Goal: Task Accomplishment & Management: Manage account settings

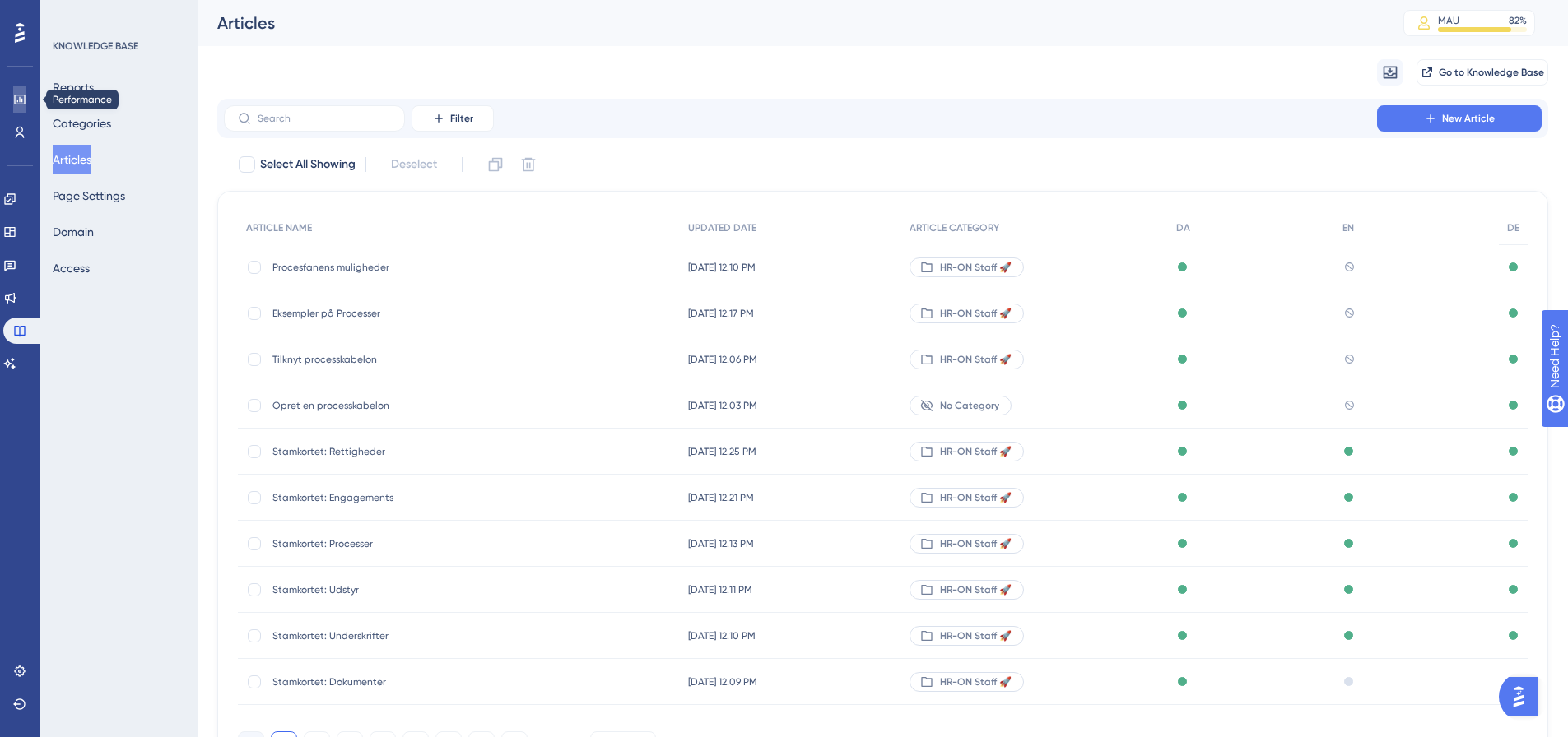
click at [20, 101] on icon at bounding box center [19, 100] width 11 height 10
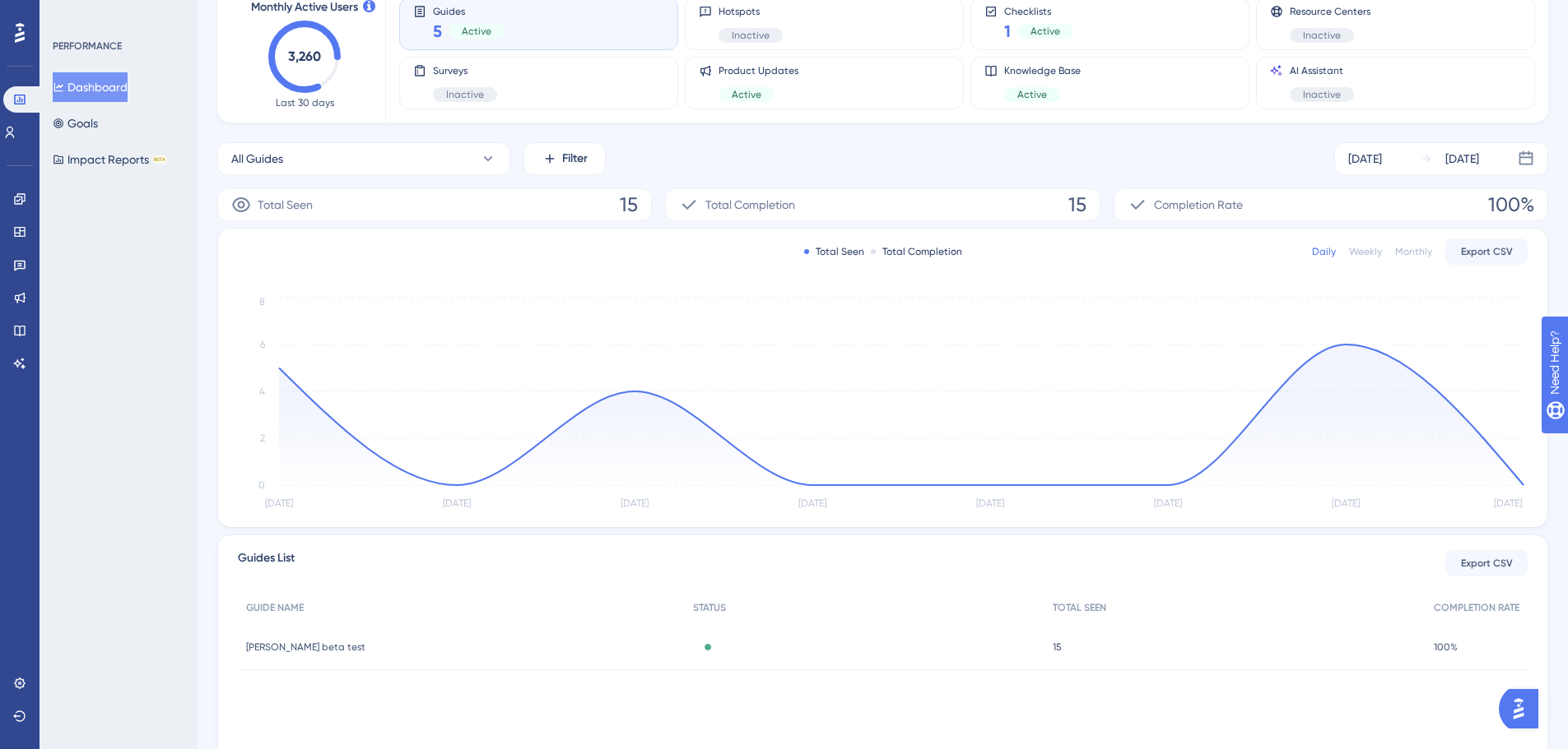
scroll to position [181, 0]
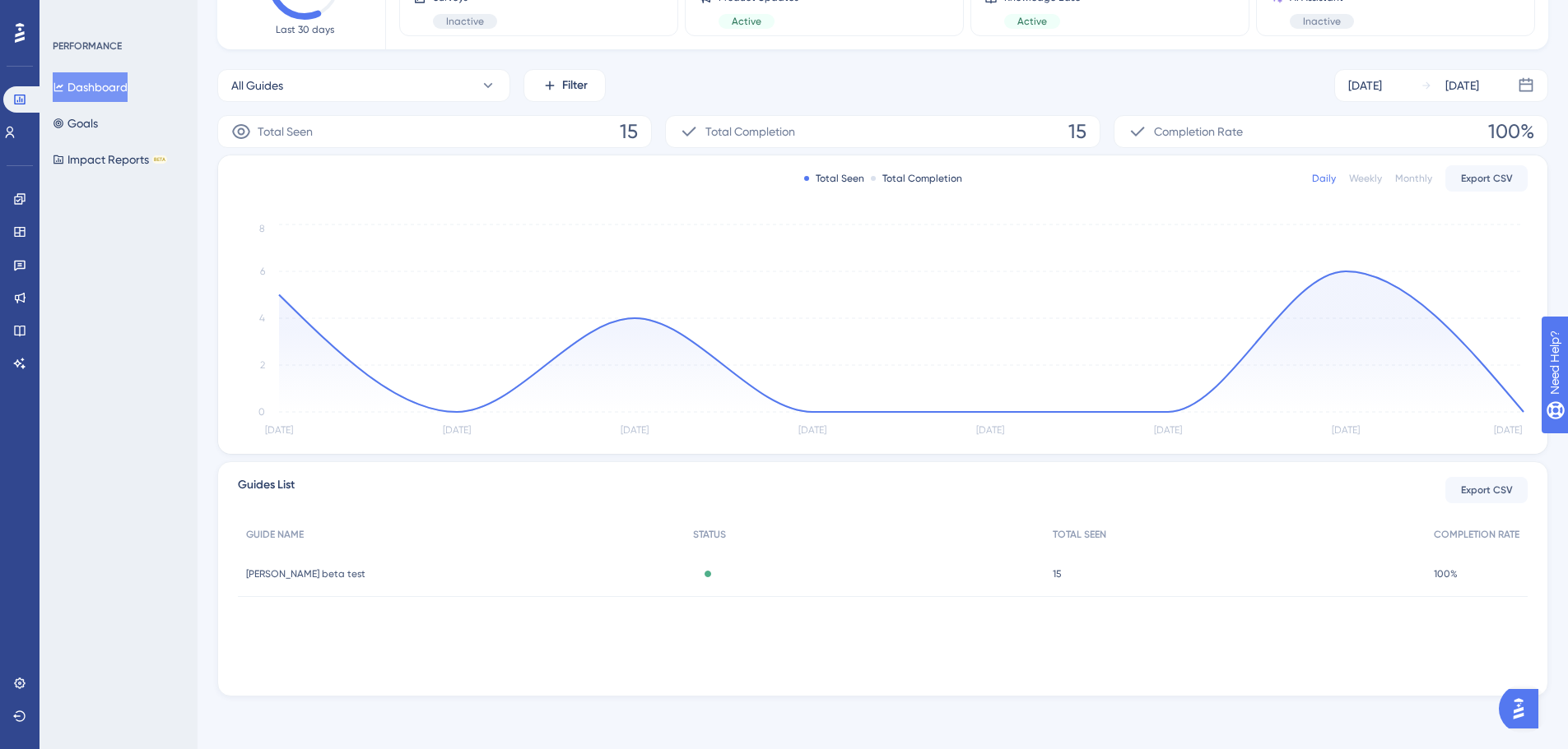
click at [281, 574] on span "[PERSON_NAME] beta test" at bounding box center [306, 573] width 119 height 13
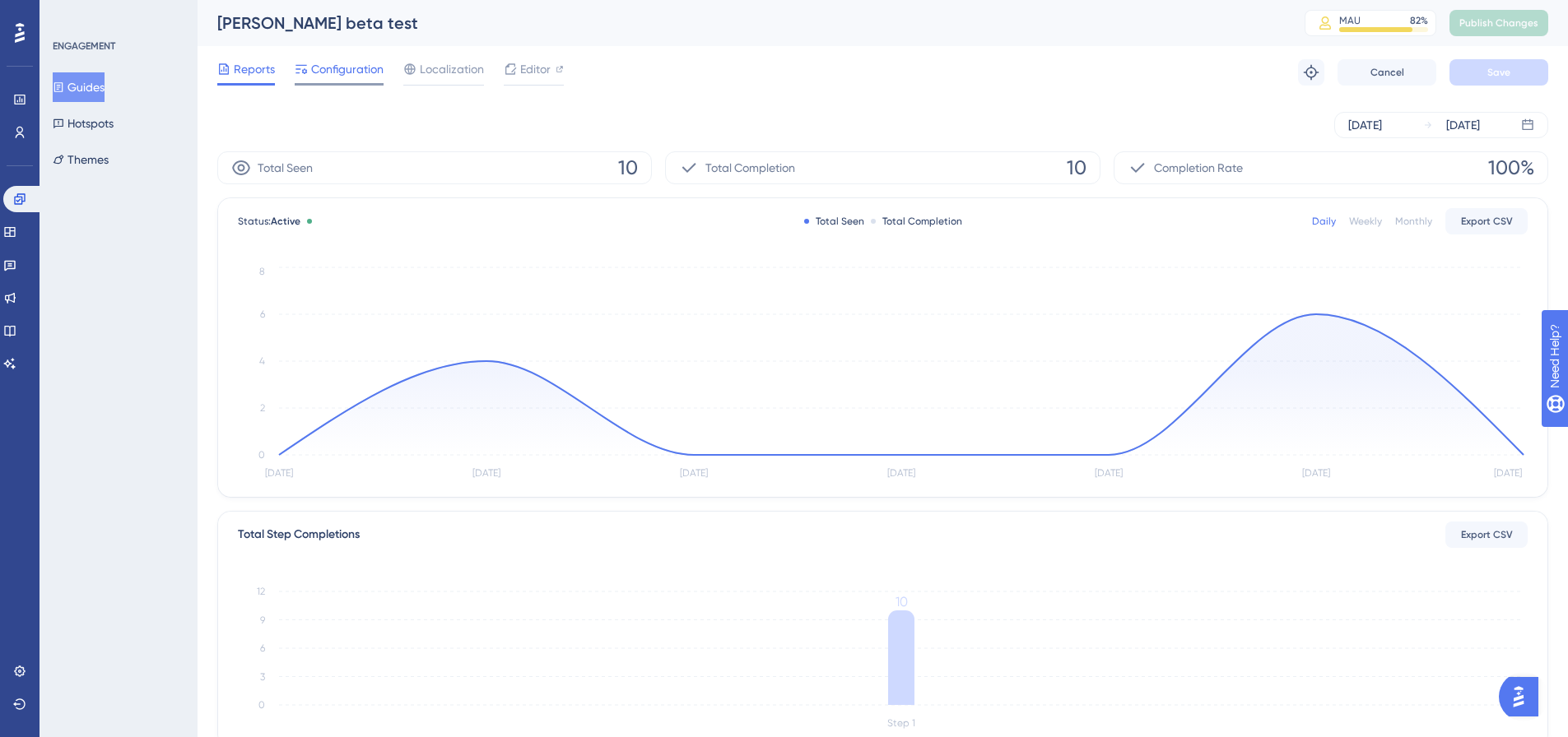
click at [343, 78] on span "Configuration" at bounding box center [347, 68] width 73 height 20
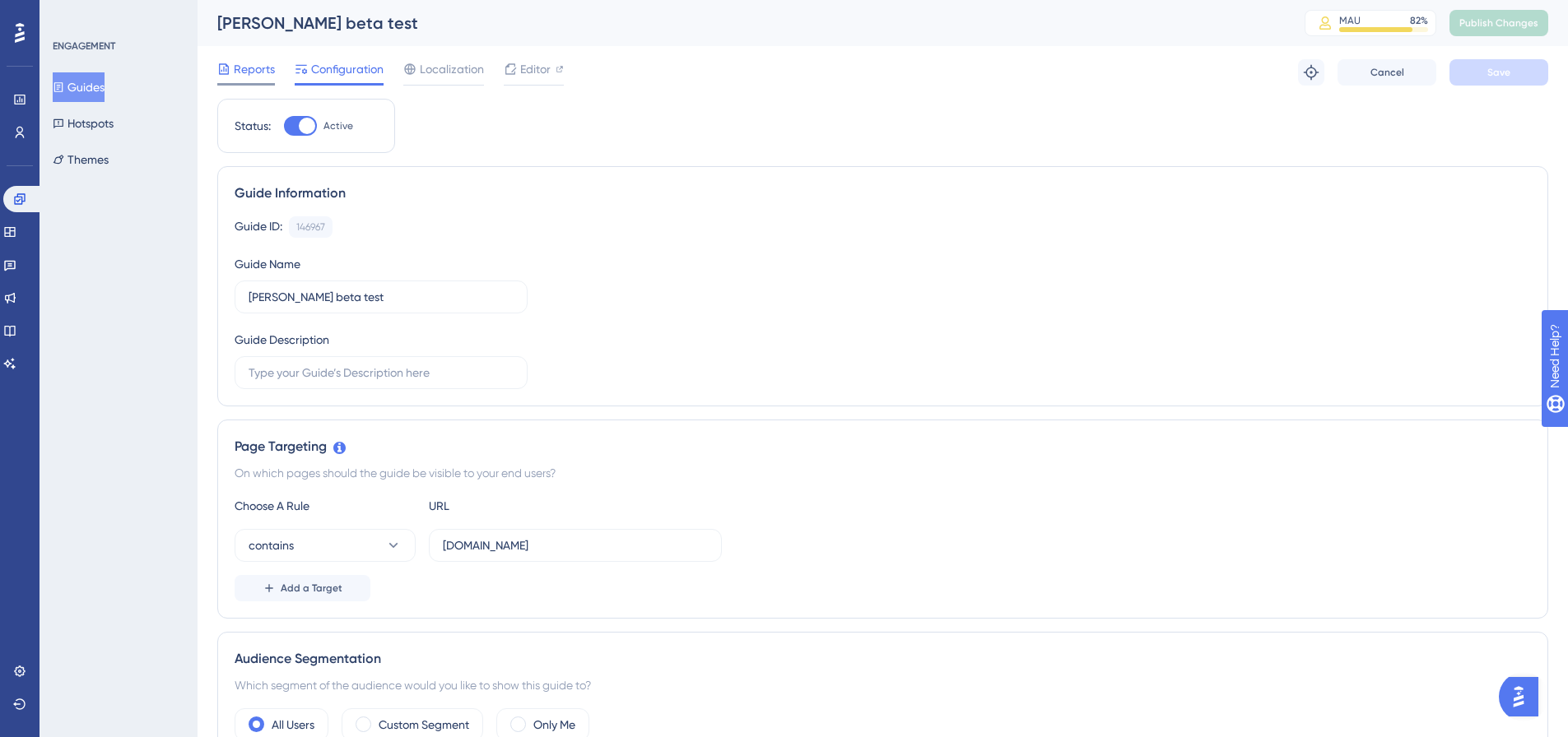
click at [241, 72] on span "Reports" at bounding box center [254, 68] width 41 height 20
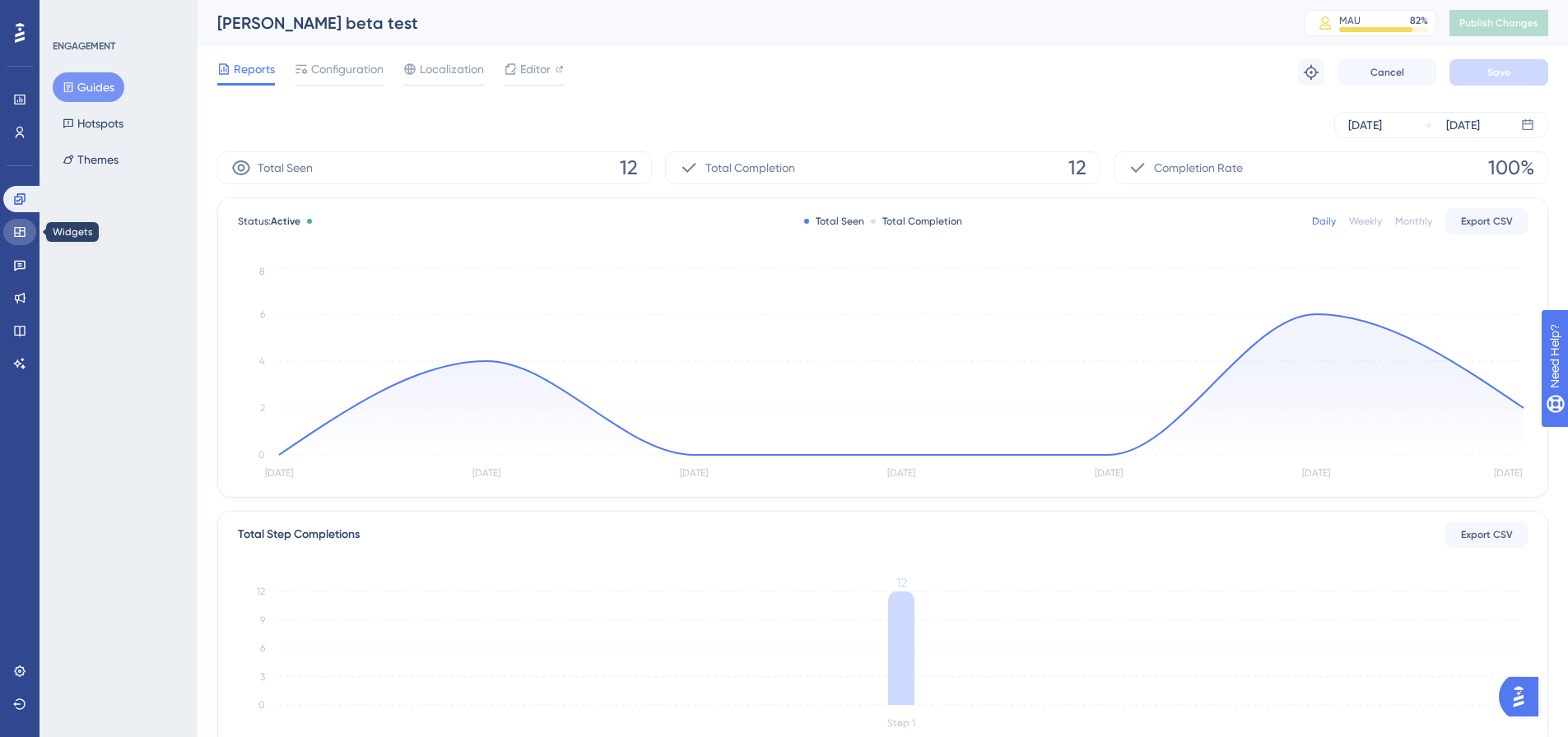
click at [13, 222] on link at bounding box center [20, 231] width 33 height 26
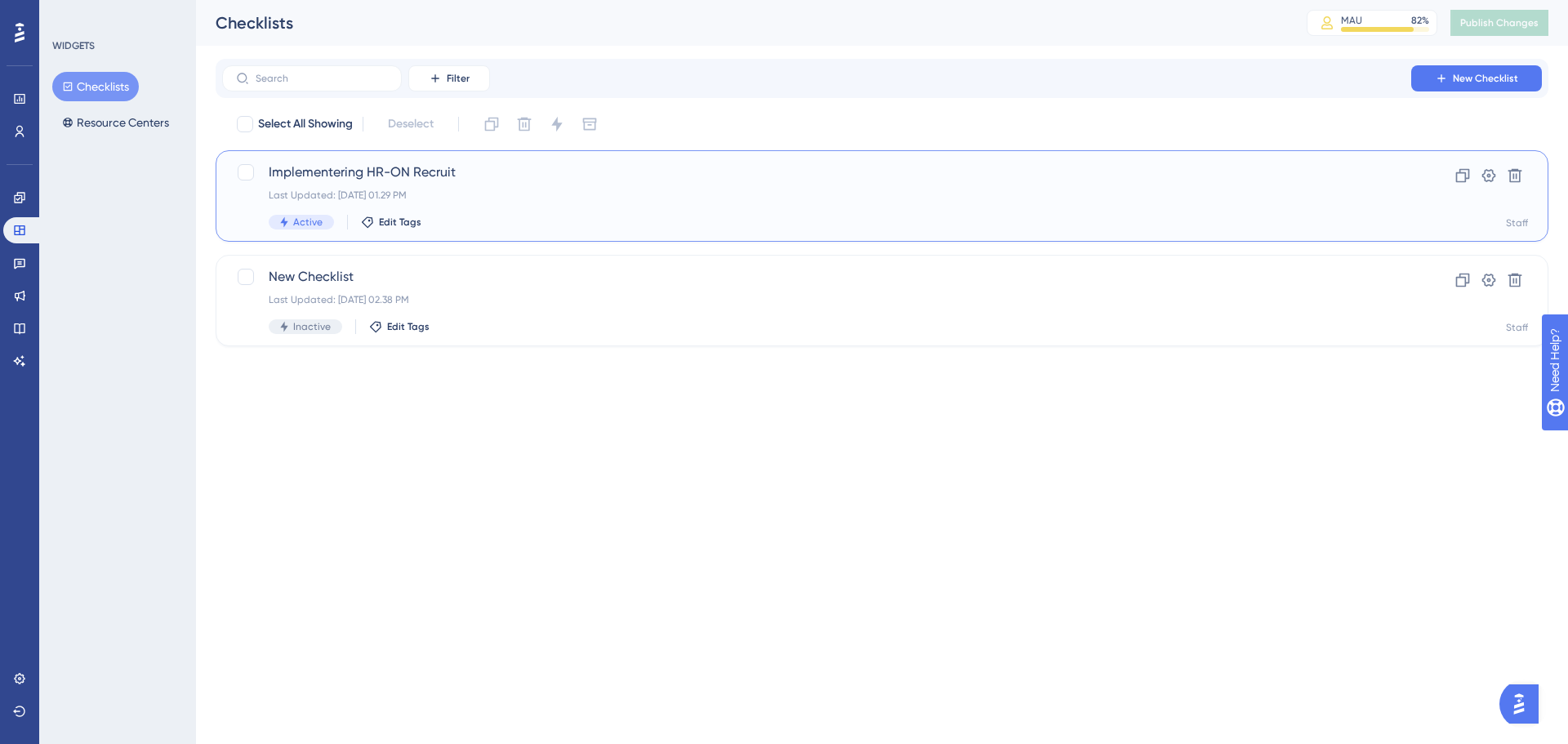
click at [419, 171] on span "Implementering HR-ON Recruit" at bounding box center [817, 172] width 1096 height 19
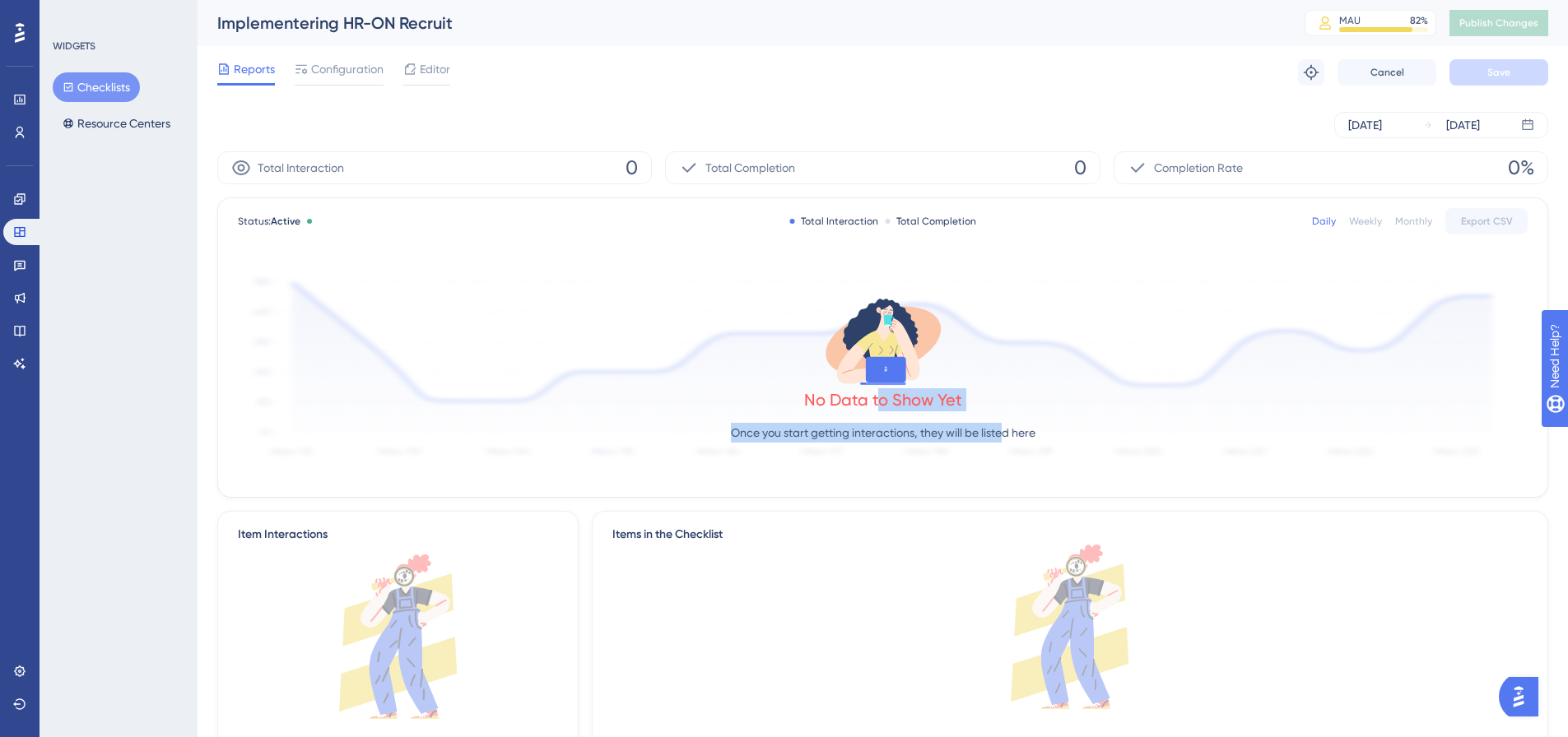
drag, startPoint x: 887, startPoint y: 401, endPoint x: 1013, endPoint y: 402, distance: 126.0
click at [1013, 402] on div "No Data to Show Yet Once you start getting interactions, they will be listed he…" at bounding box center [883, 374] width 1290 height 220
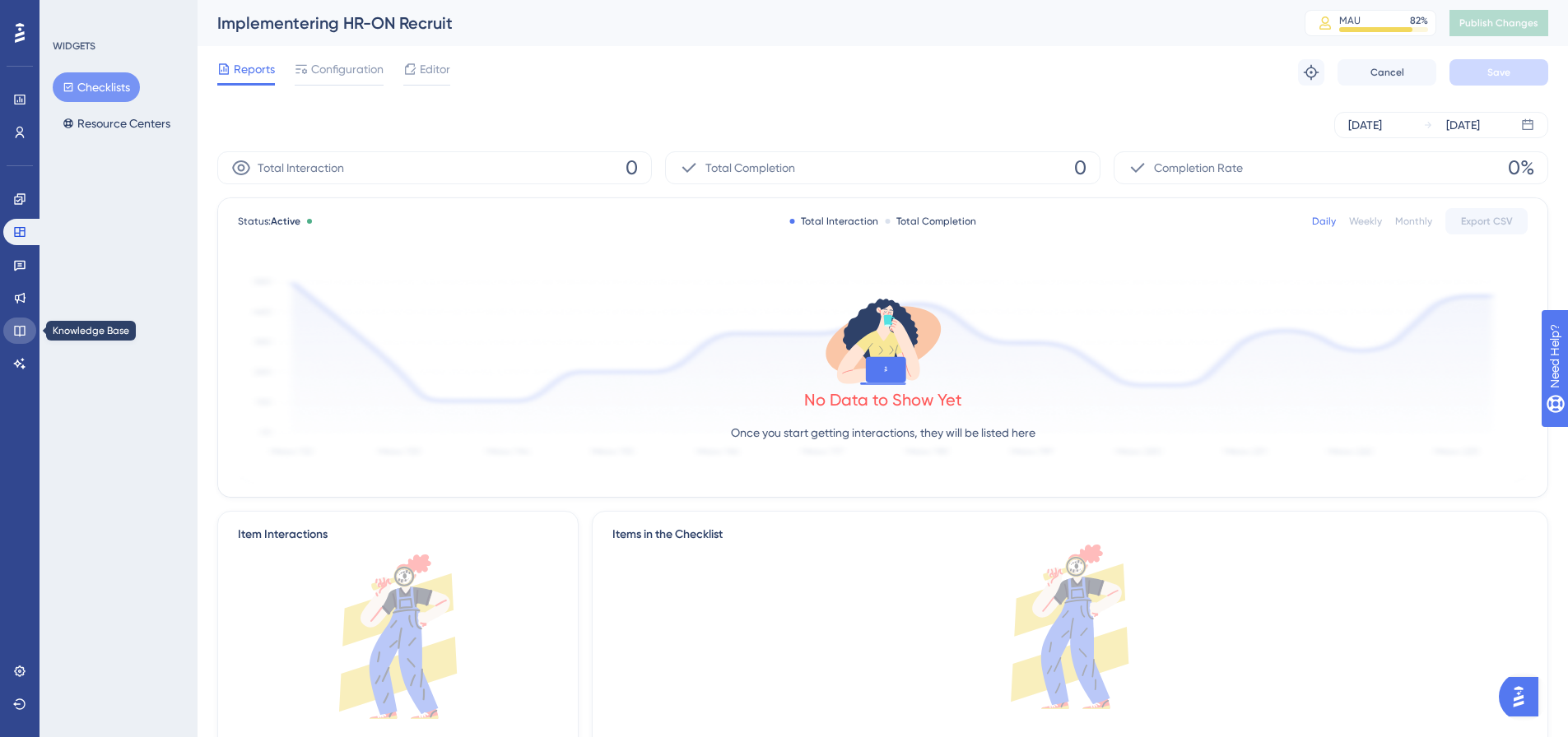
click at [20, 317] on link at bounding box center [20, 330] width 33 height 26
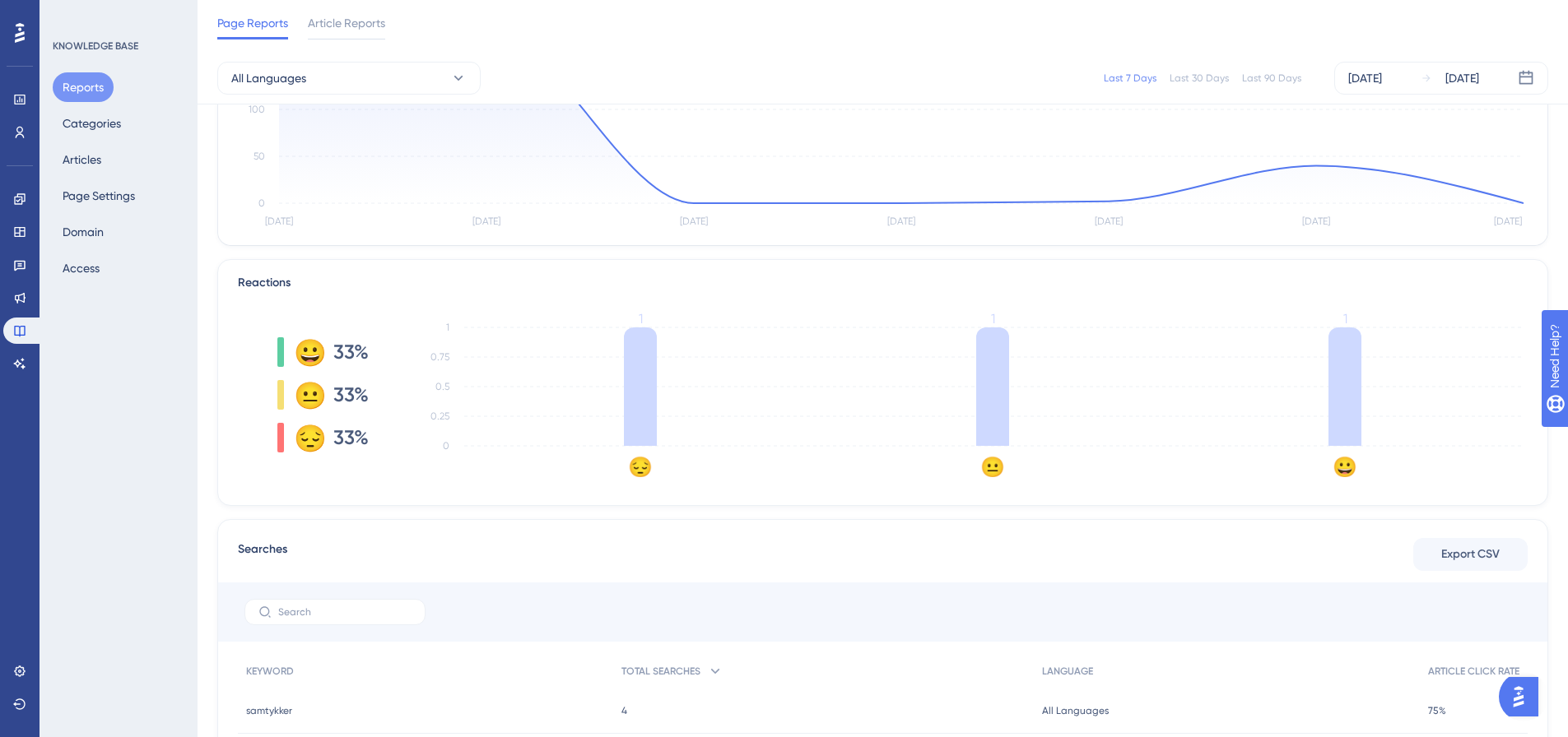
scroll to position [247, 0]
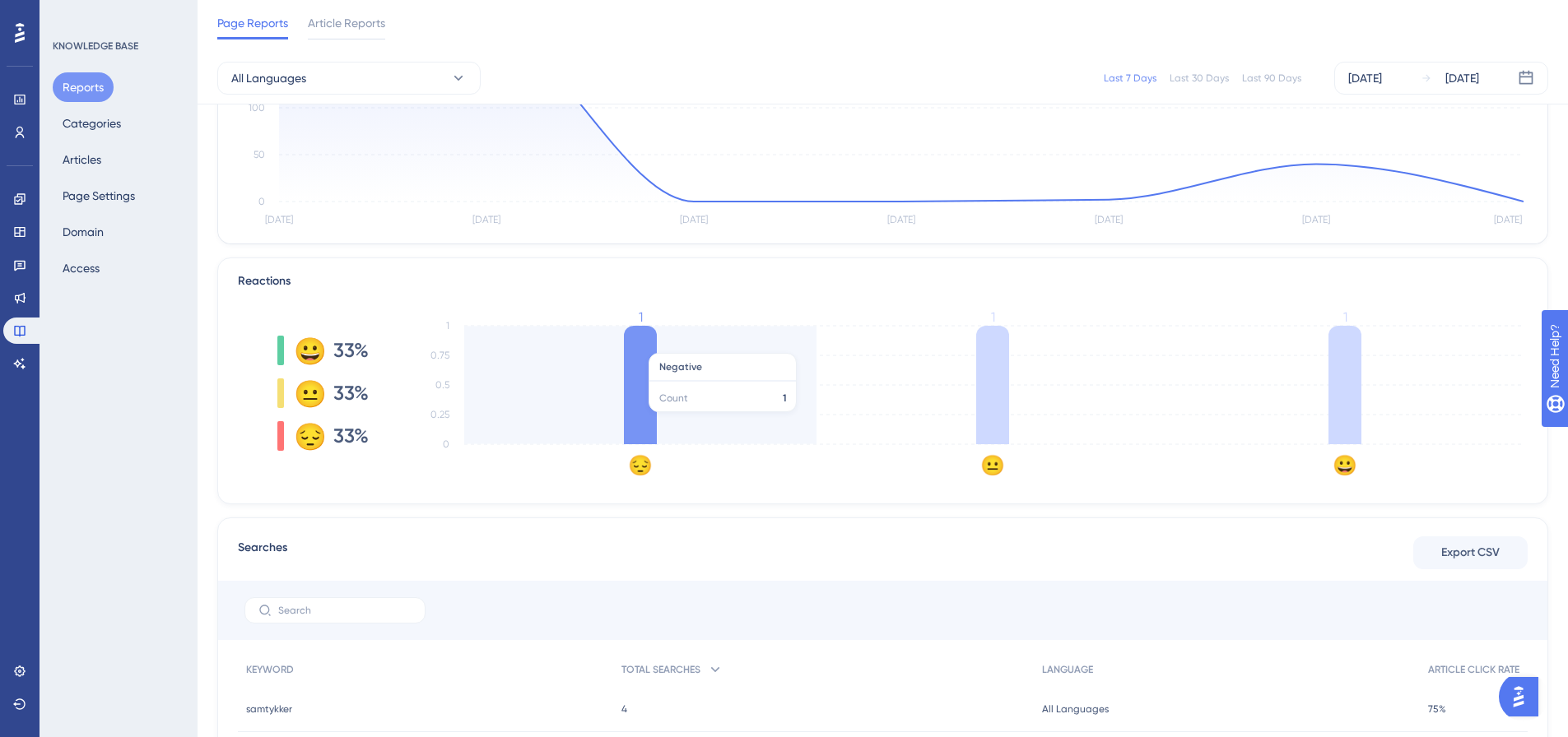
click at [633, 416] on icon at bounding box center [640, 385] width 33 height 119
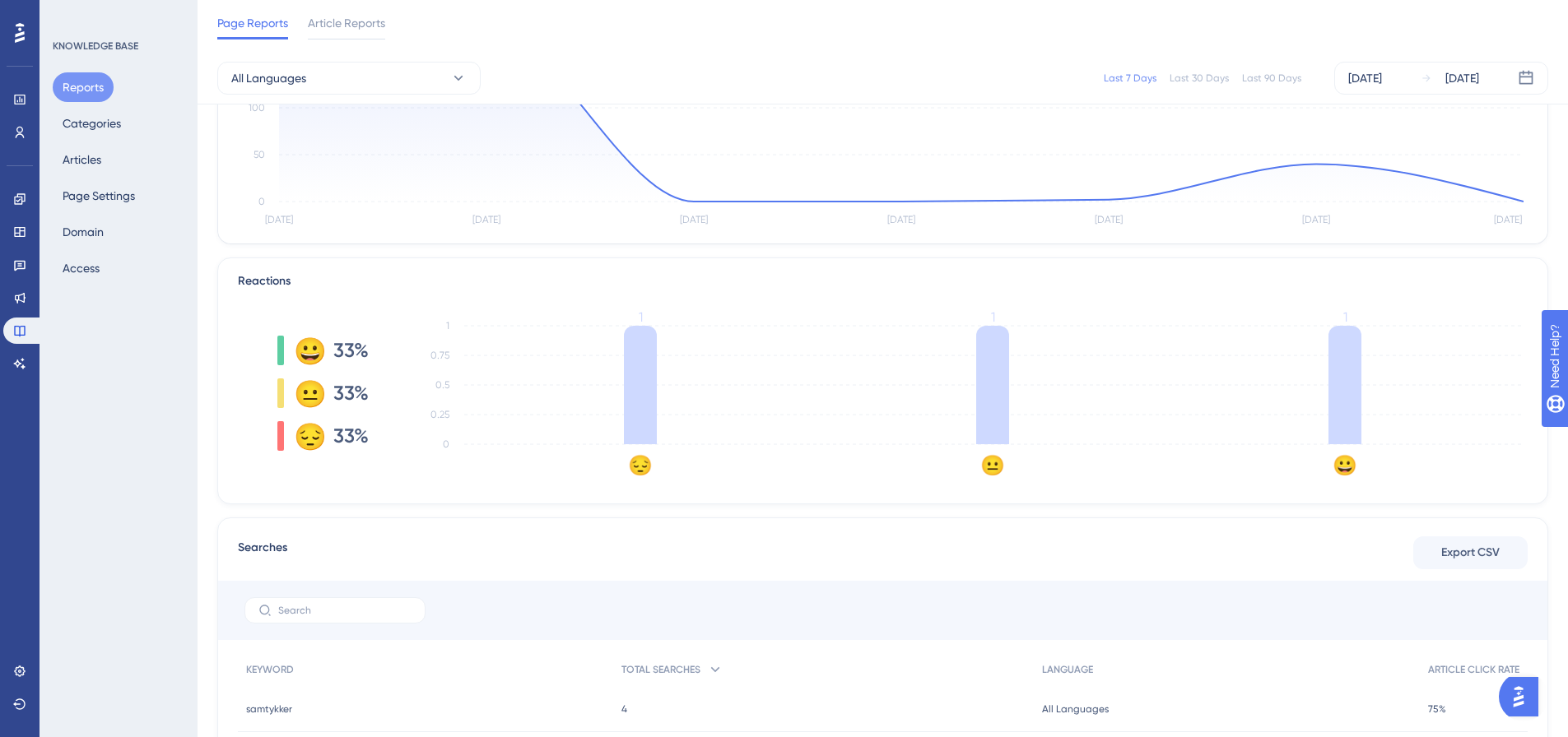
click at [392, 345] on div "😀 33% 😐 33% 😔 33% 😔 😐 😀 0 0.25 0.5 0.75 1 1 1 1" at bounding box center [883, 392] width 1290 height 165
drag, startPoint x: 291, startPoint y: 355, endPoint x: 409, endPoint y: 432, distance: 140.9
click at [409, 432] on div "😀 33% 😐 33% 😔 33% 😔 😐 😀 0 0.25 0.5 0.75 1 1 1 1" at bounding box center [883, 392] width 1290 height 165
click at [411, 430] on icon "😔 😐 😀 0 0.25 0.5 0.75 1 1 1 1" at bounding box center [967, 392] width 1119 height 165
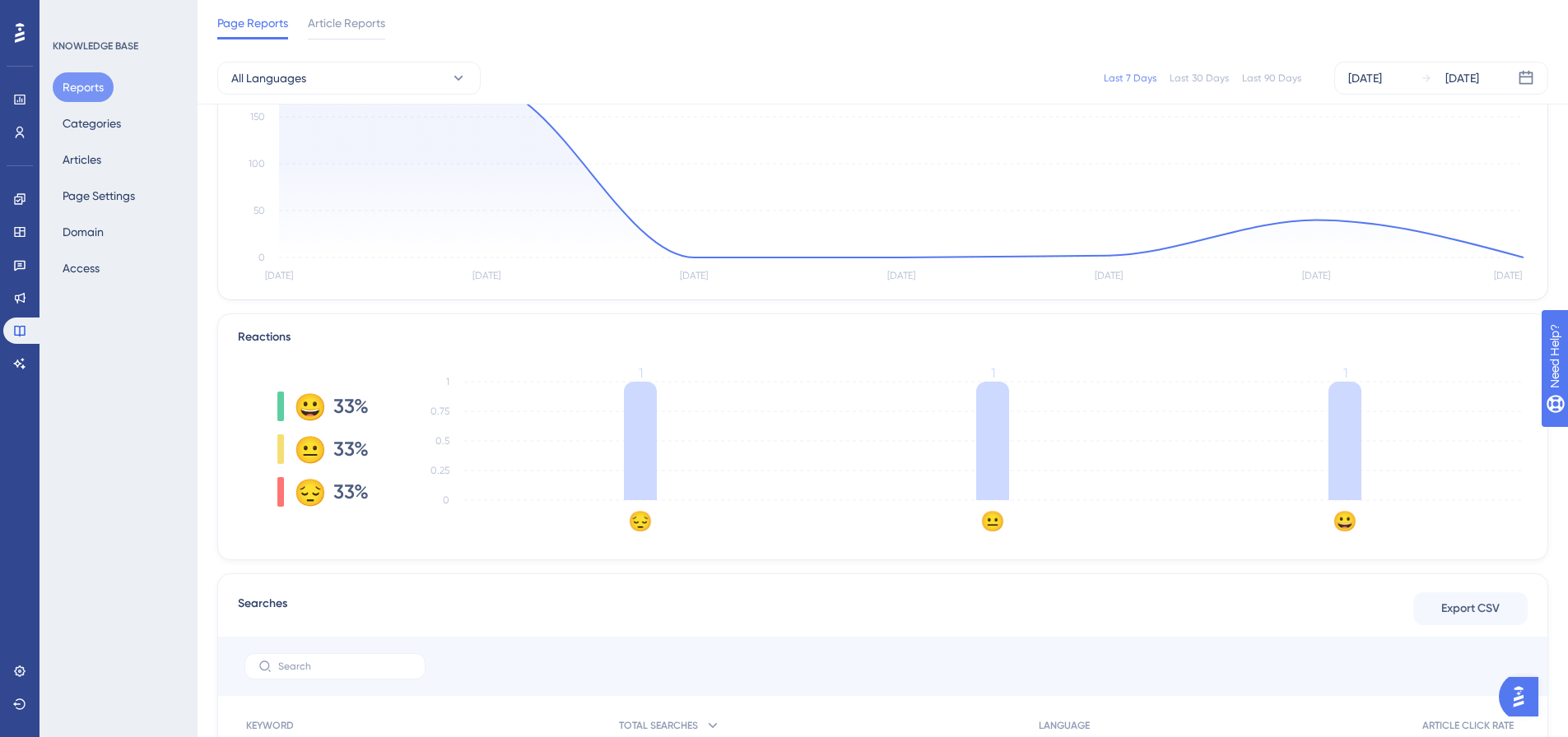
scroll to position [0, 0]
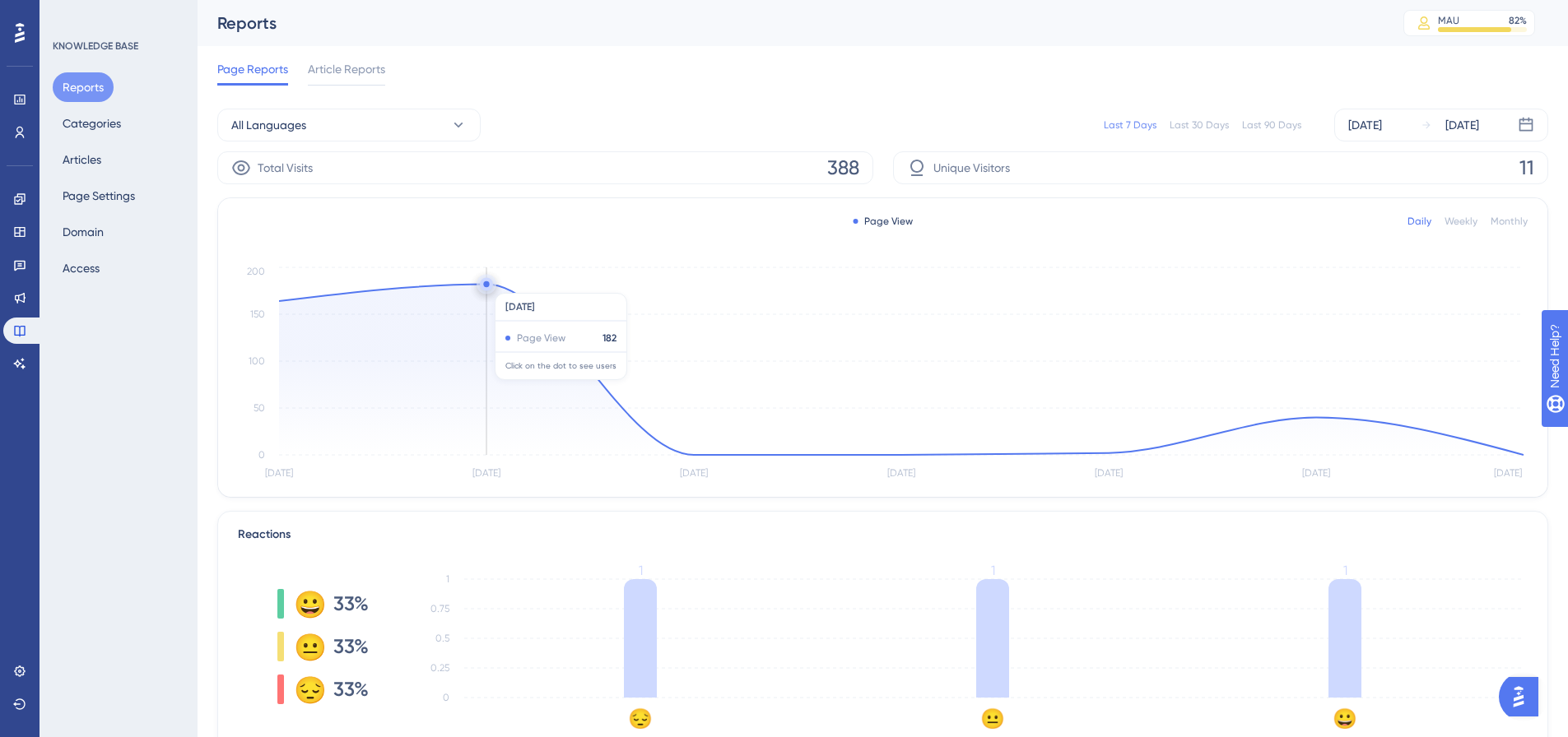
click at [484, 285] on circle at bounding box center [486, 284] width 6 height 6
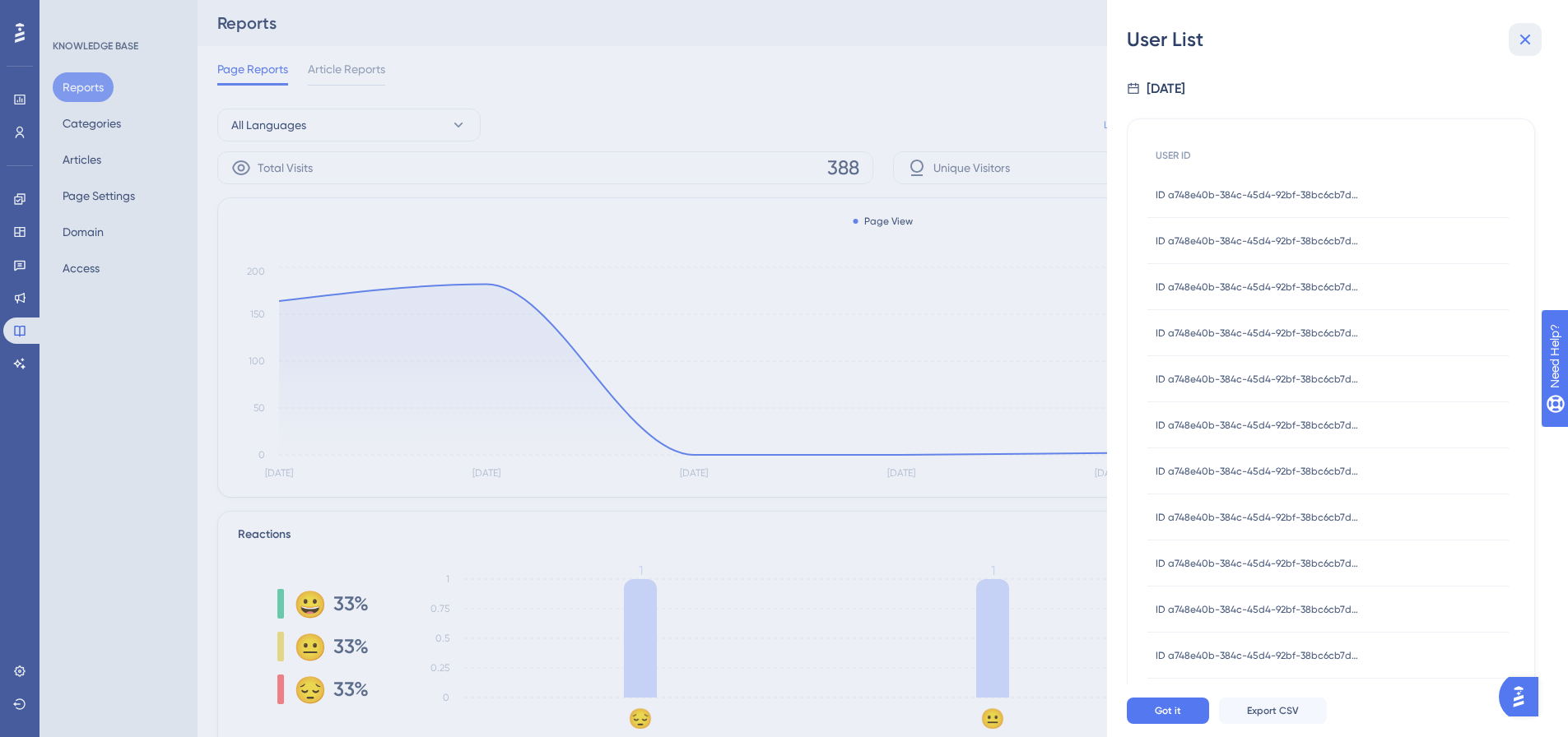
click at [1535, 32] on button at bounding box center [1524, 39] width 33 height 33
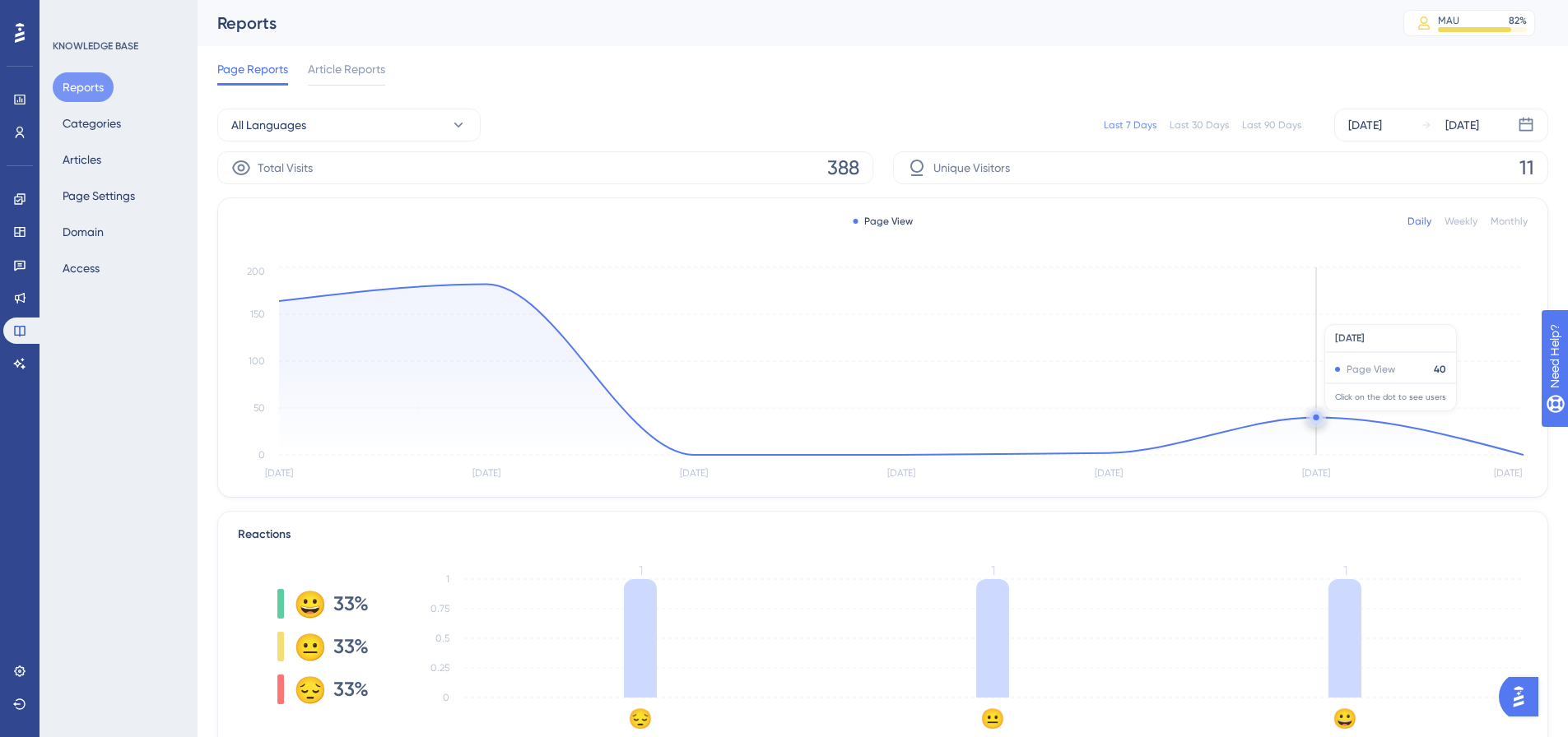
click at [1315, 420] on circle at bounding box center [1315, 417] width 6 height 6
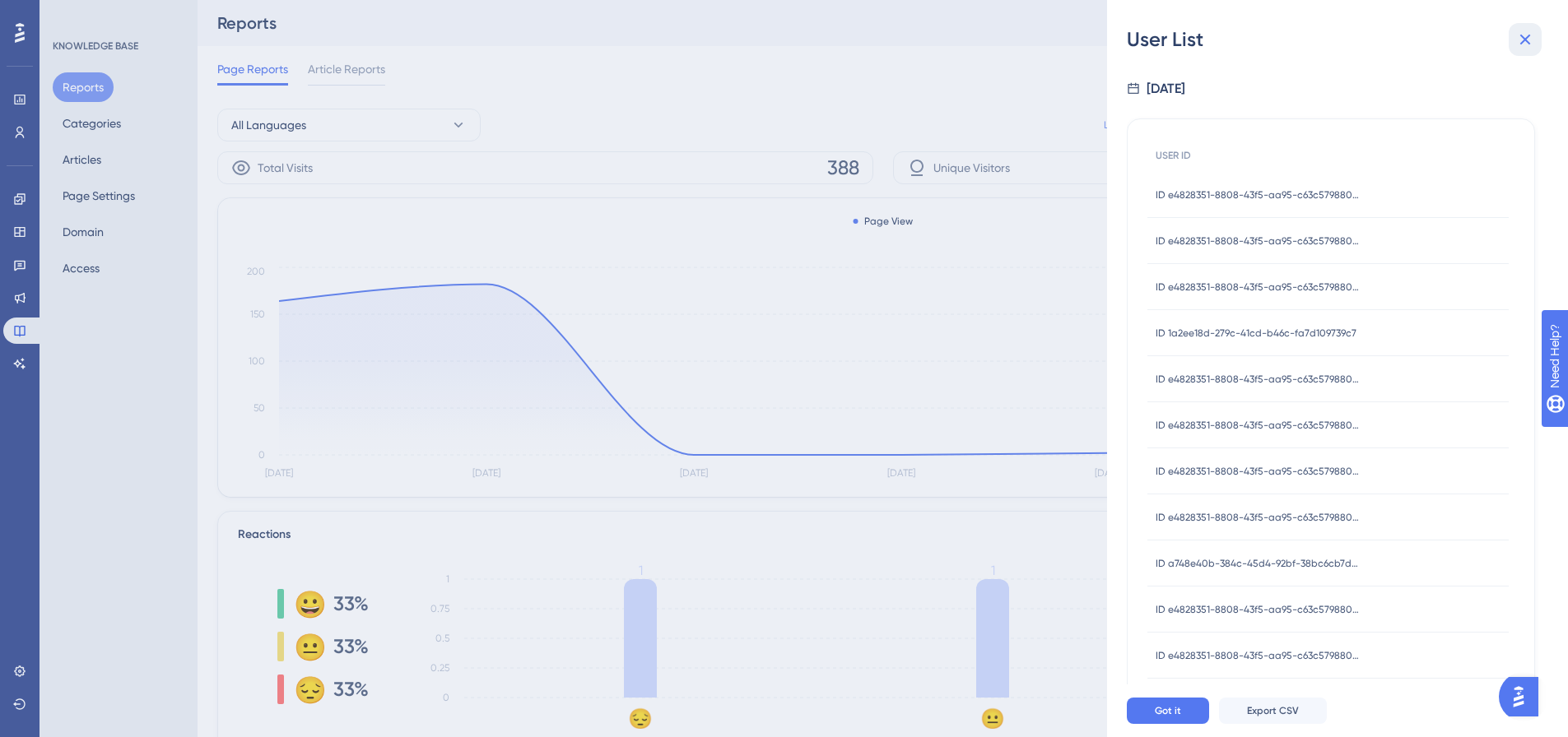
click at [1533, 47] on icon at bounding box center [1524, 39] width 20 height 20
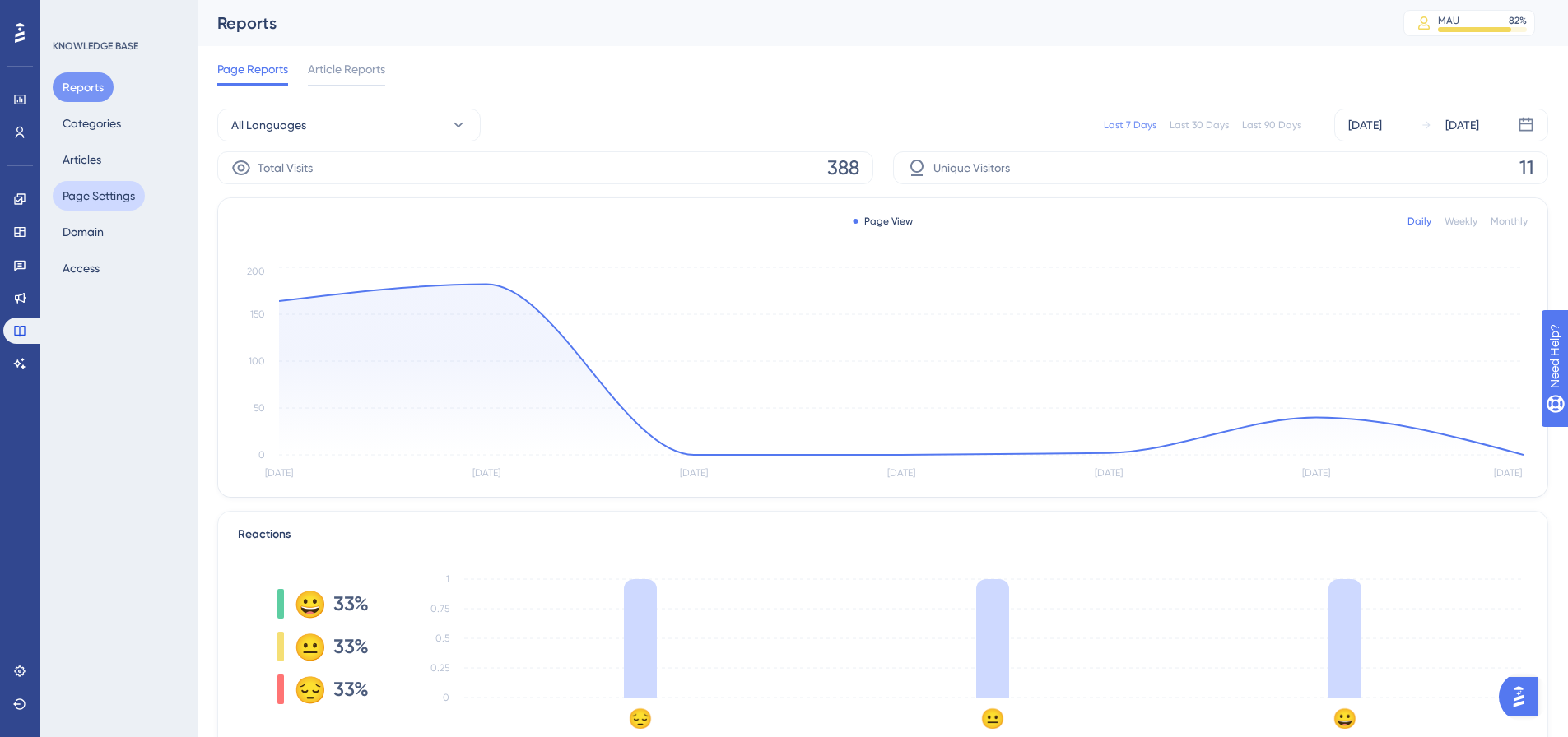
click at [99, 182] on button "Page Settings" at bounding box center [99, 195] width 92 height 30
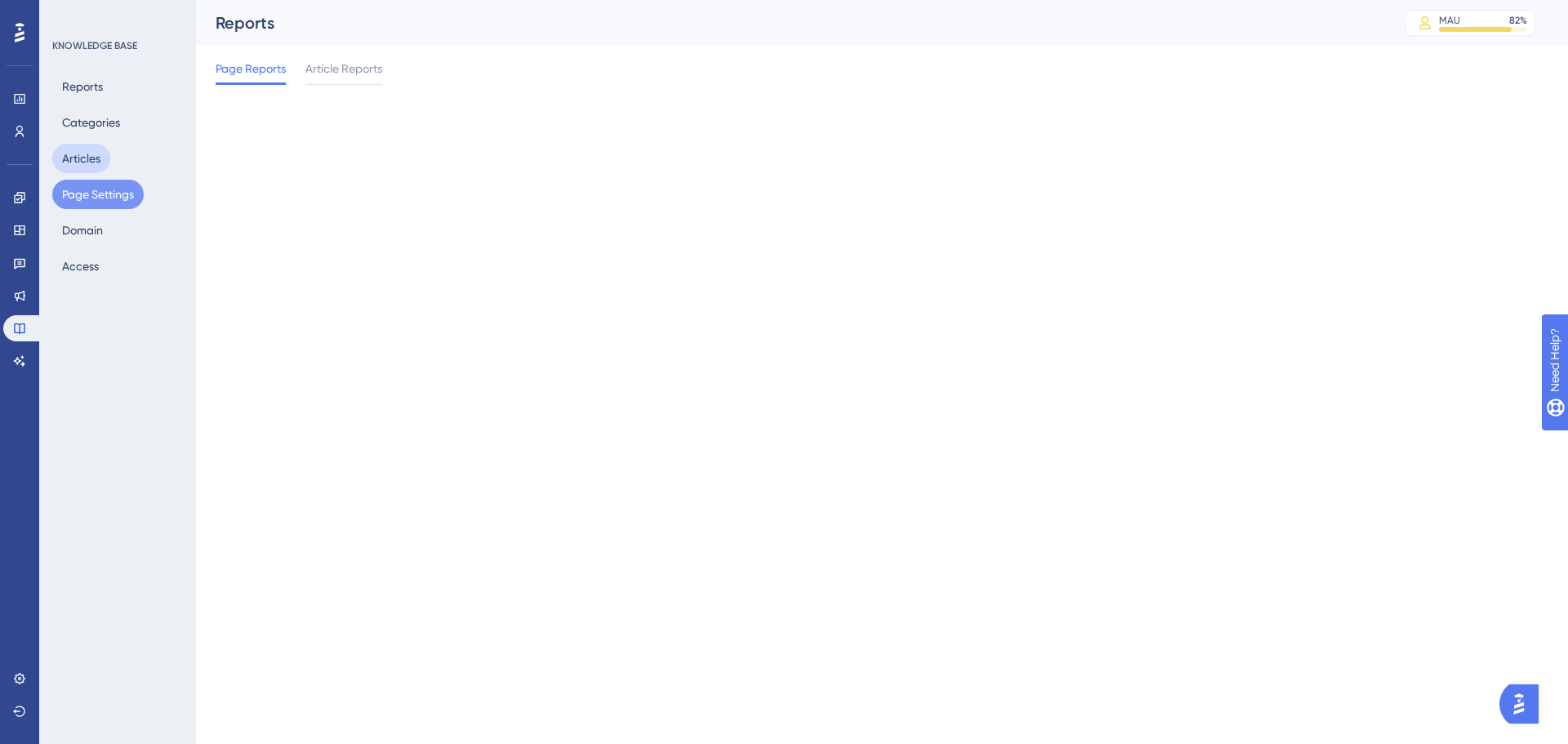
click at [89, 159] on button "Articles" at bounding box center [81, 158] width 58 height 30
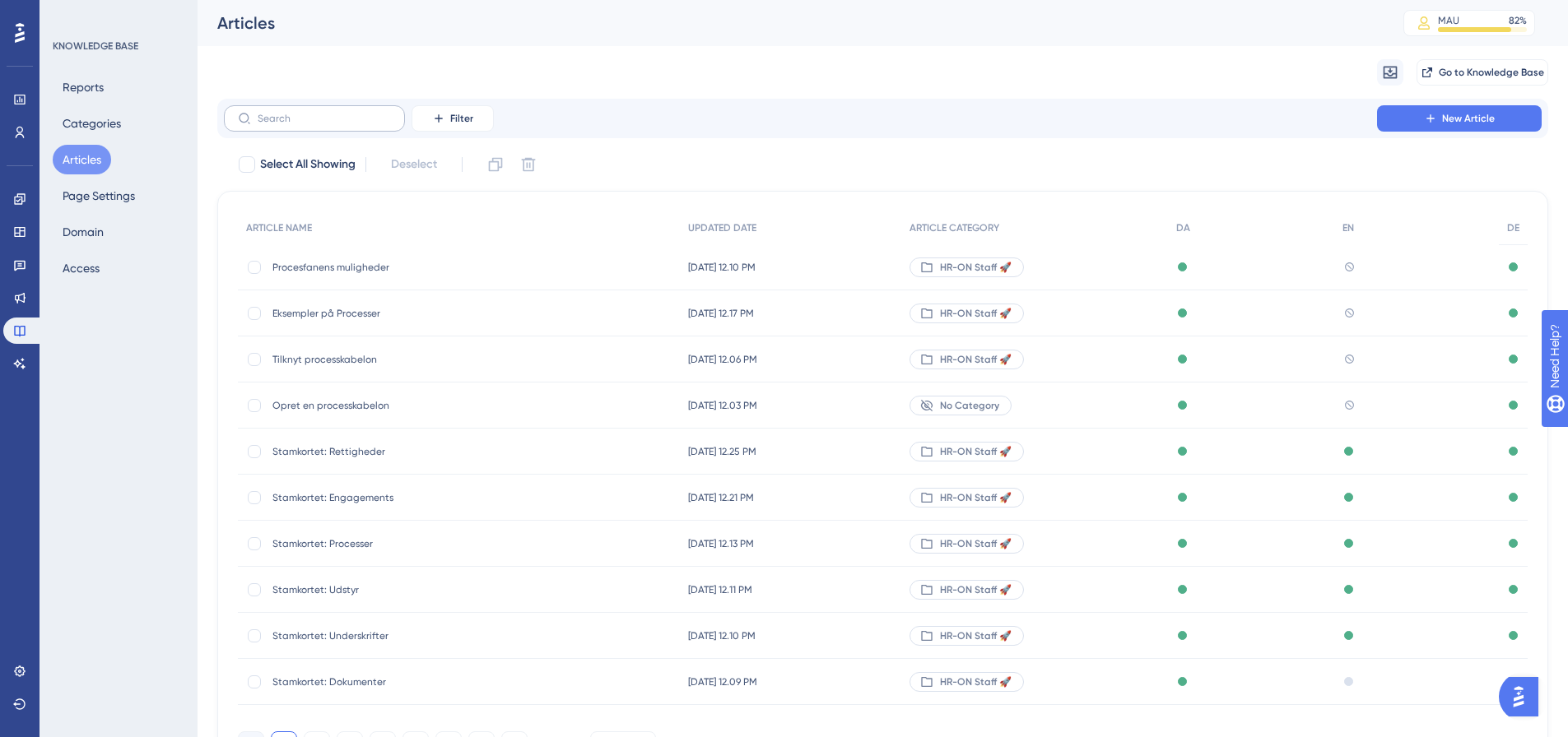
click at [300, 128] on label at bounding box center [314, 118] width 181 height 26
click at [300, 125] on input "text" at bounding box center [324, 118] width 133 height 11
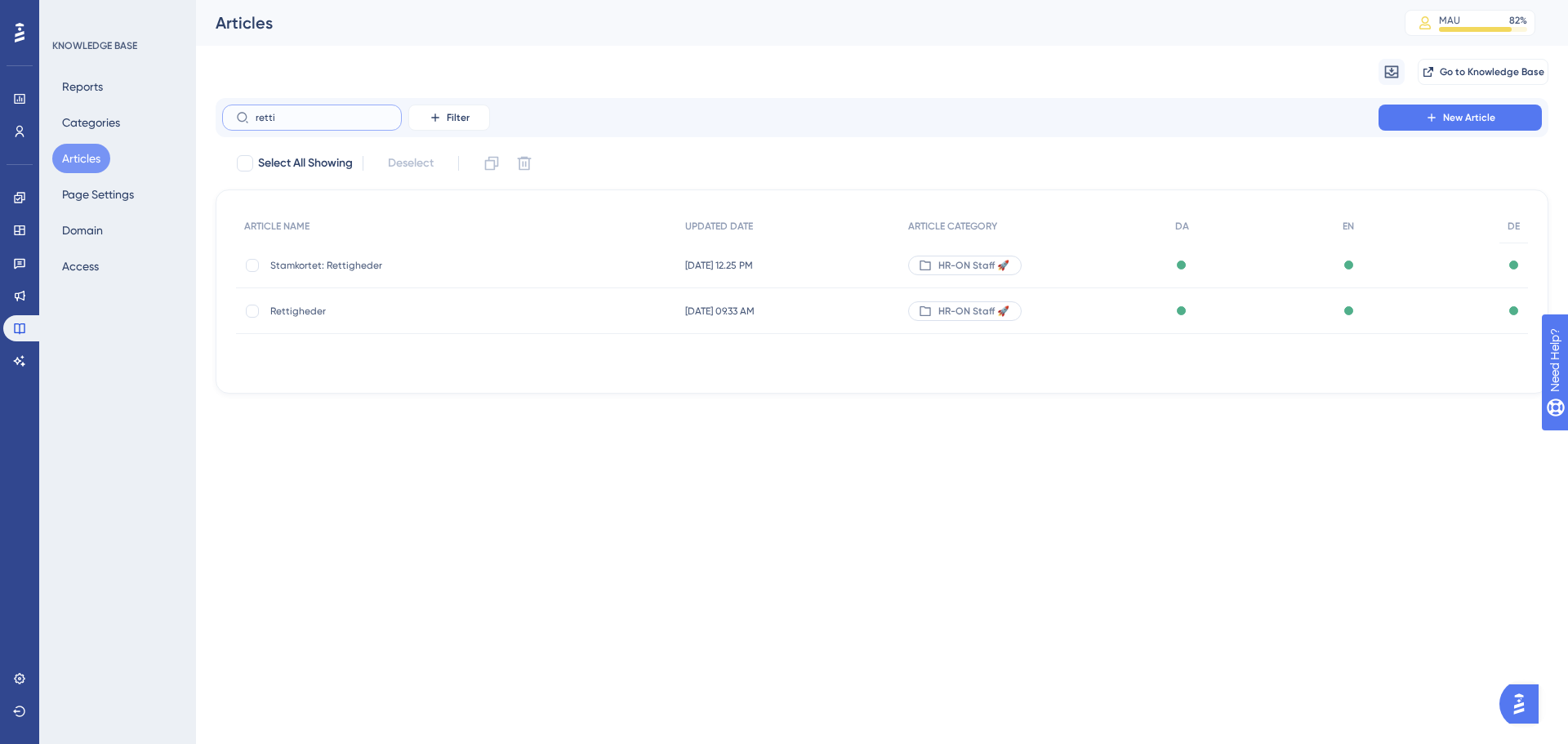
click at [304, 116] on input "retti" at bounding box center [322, 117] width 132 height 11
click at [289, 114] on input "udstyr" at bounding box center [322, 117] width 132 height 11
type input "fe"
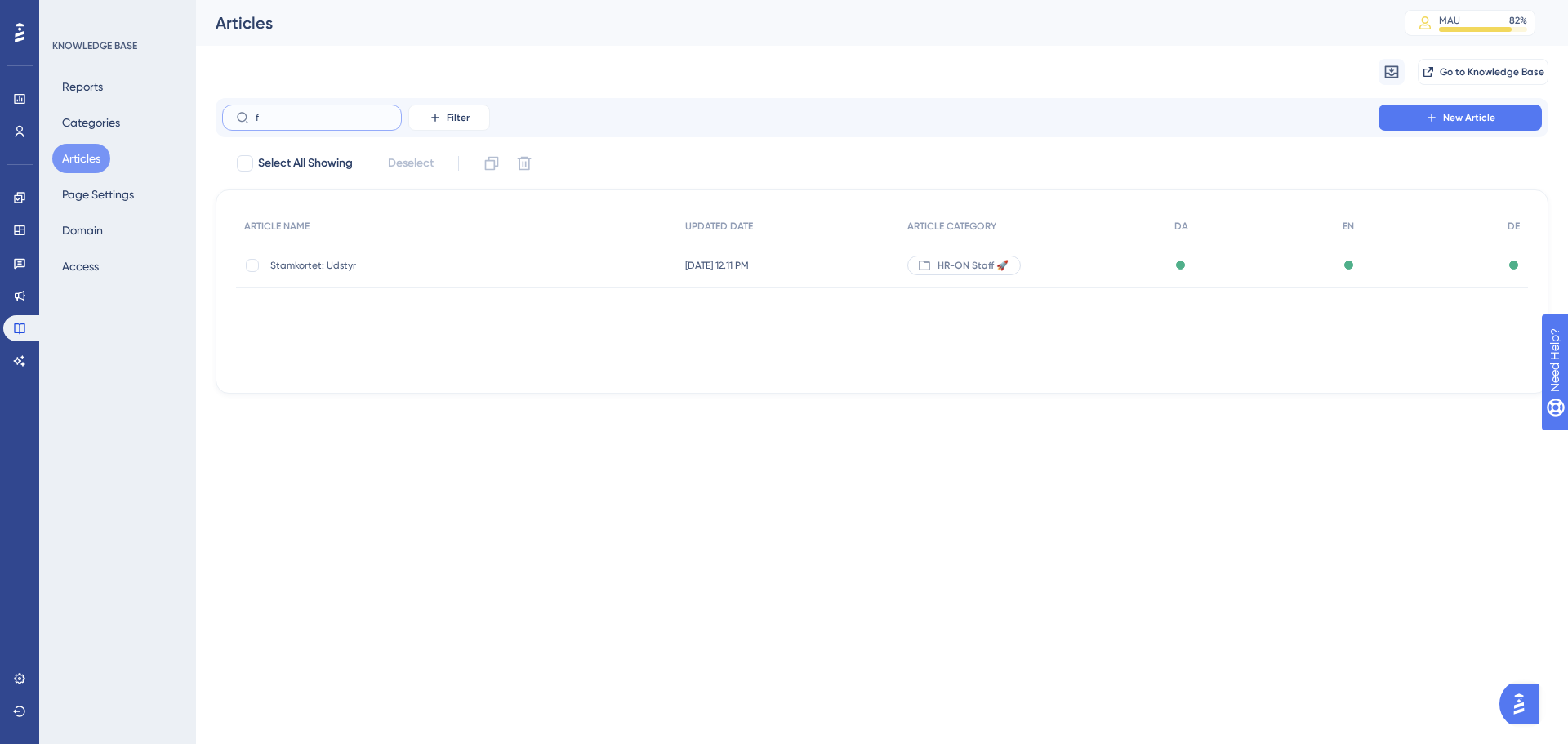
checkbox input "true"
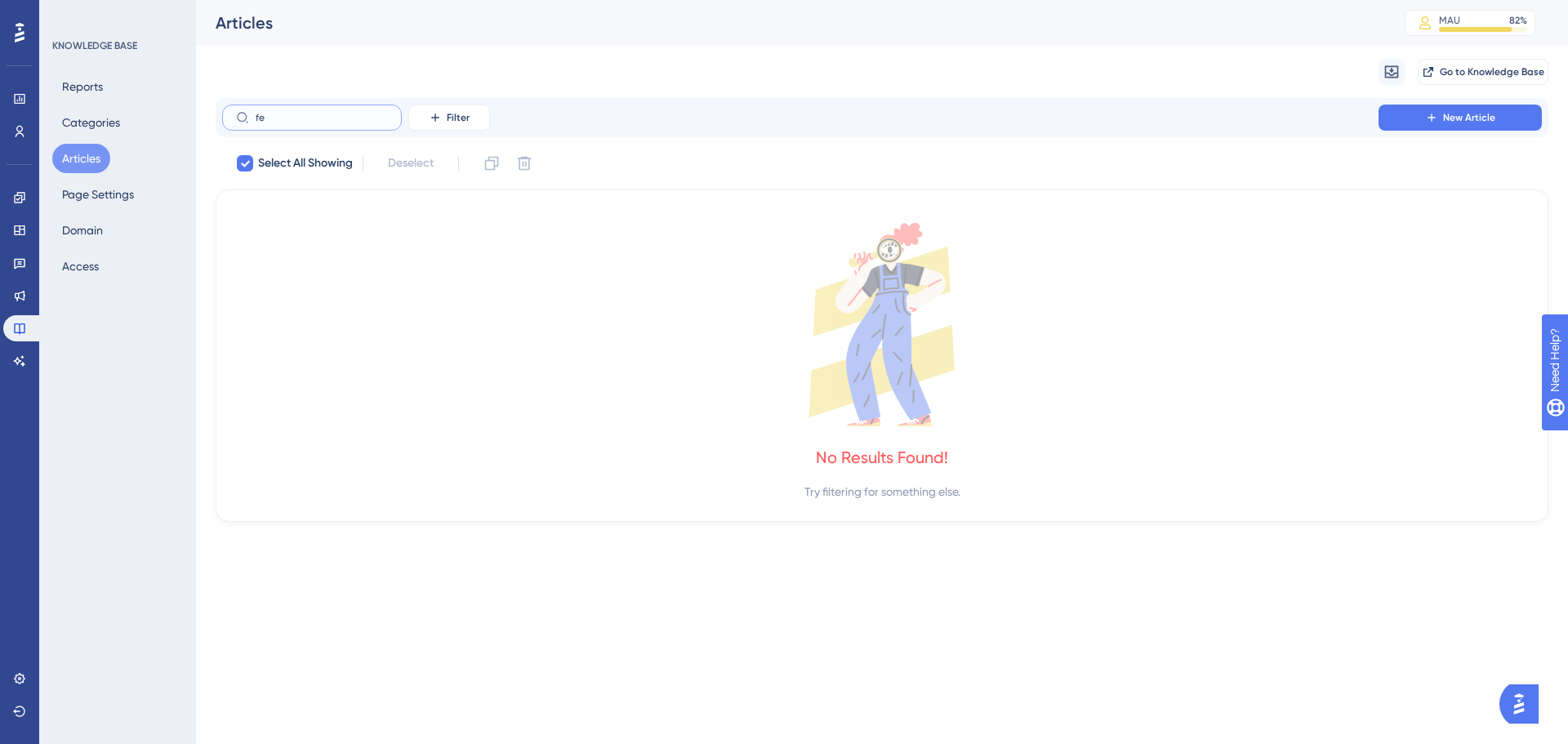
type input "f"
checkbox input "false"
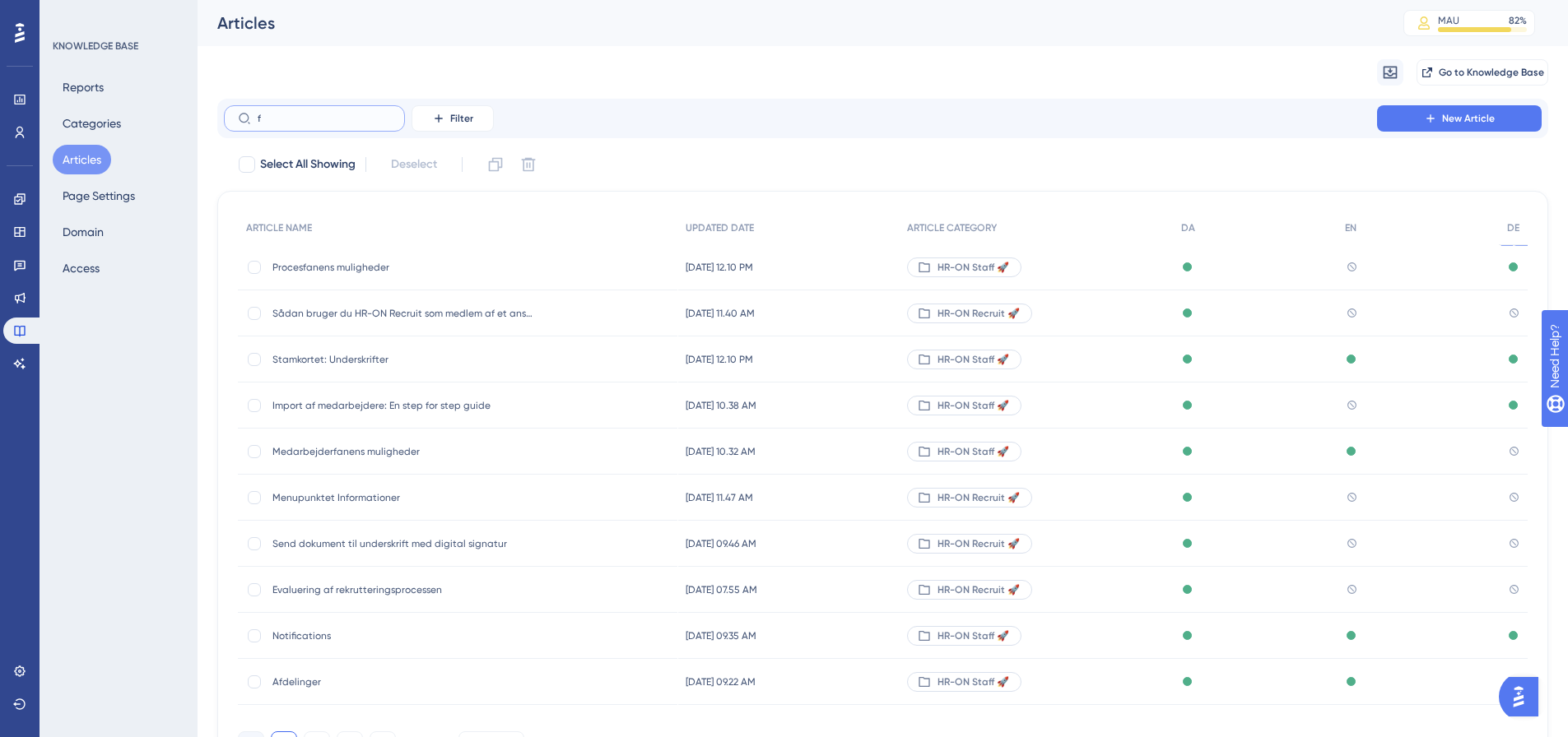
type input "fe"
checkbox input "true"
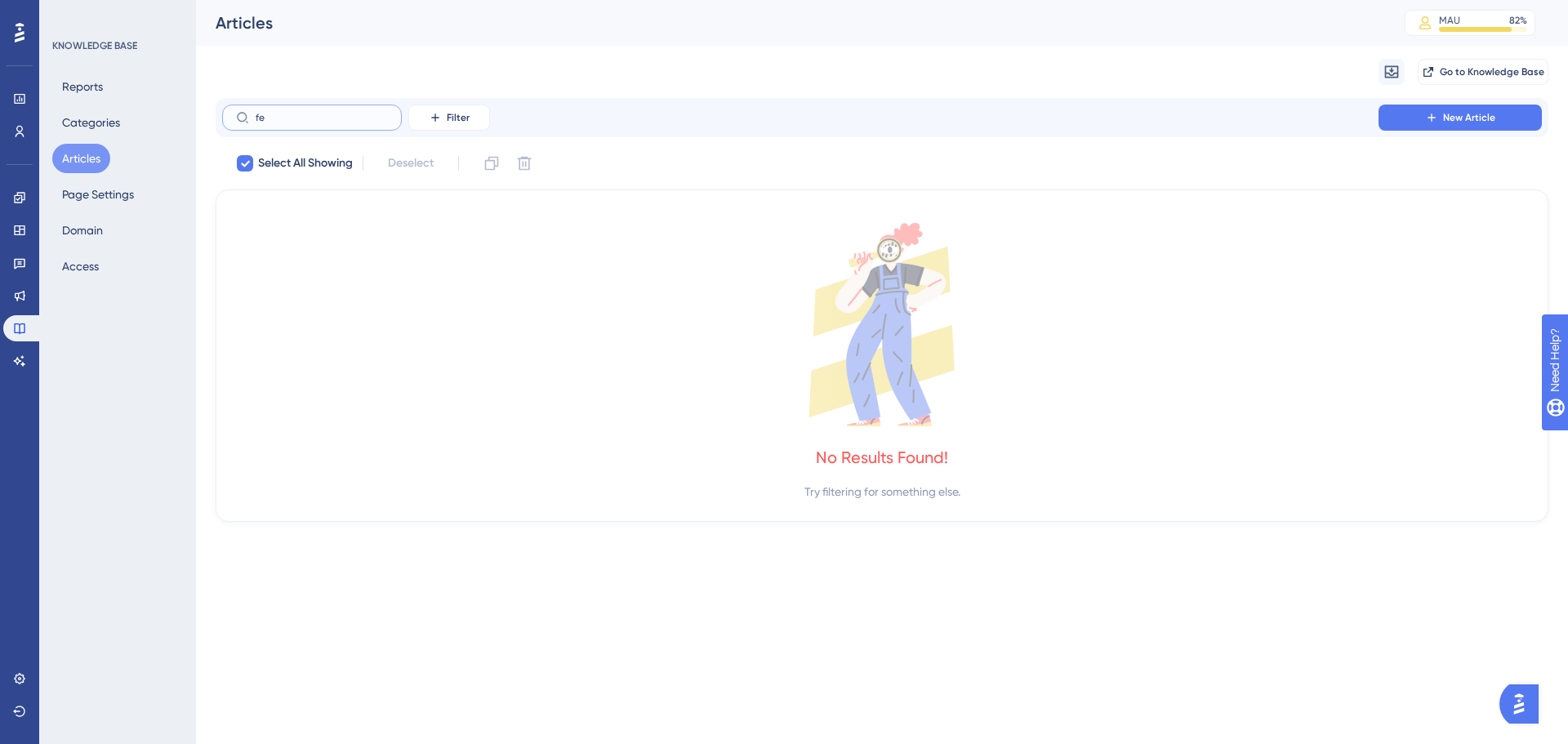
type input "f"
checkbox input "false"
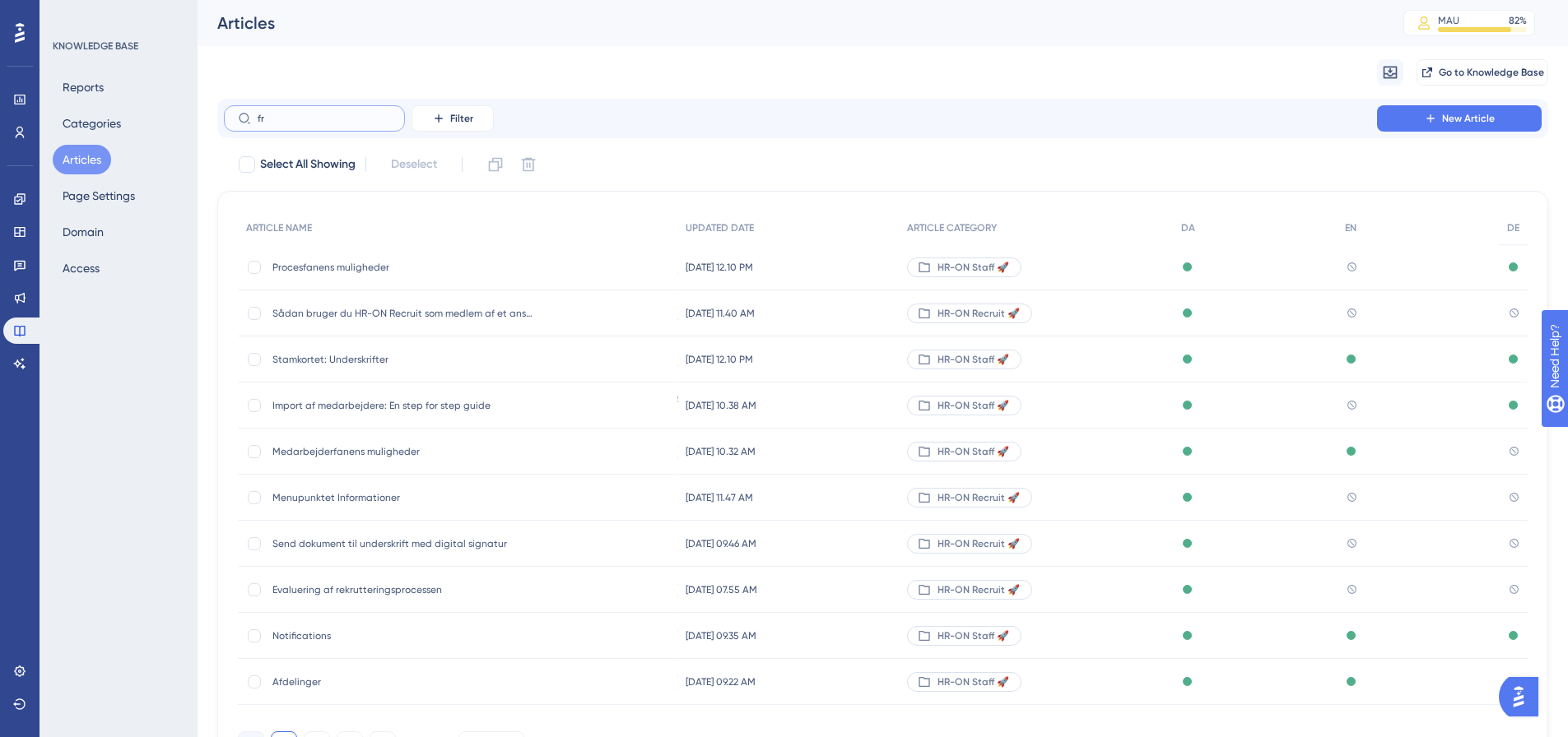
type input "fra"
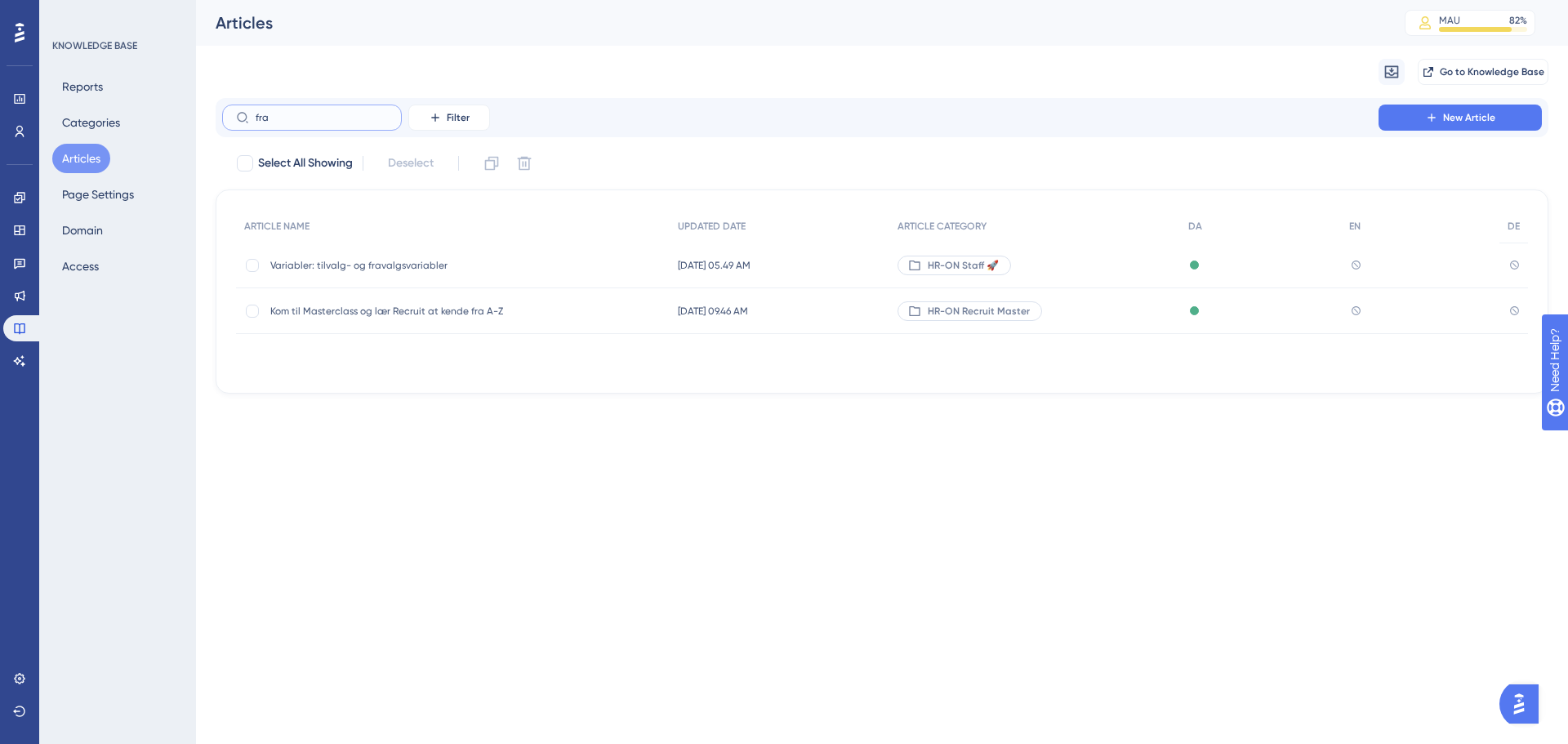
click at [276, 116] on input "fra" at bounding box center [322, 117] width 132 height 11
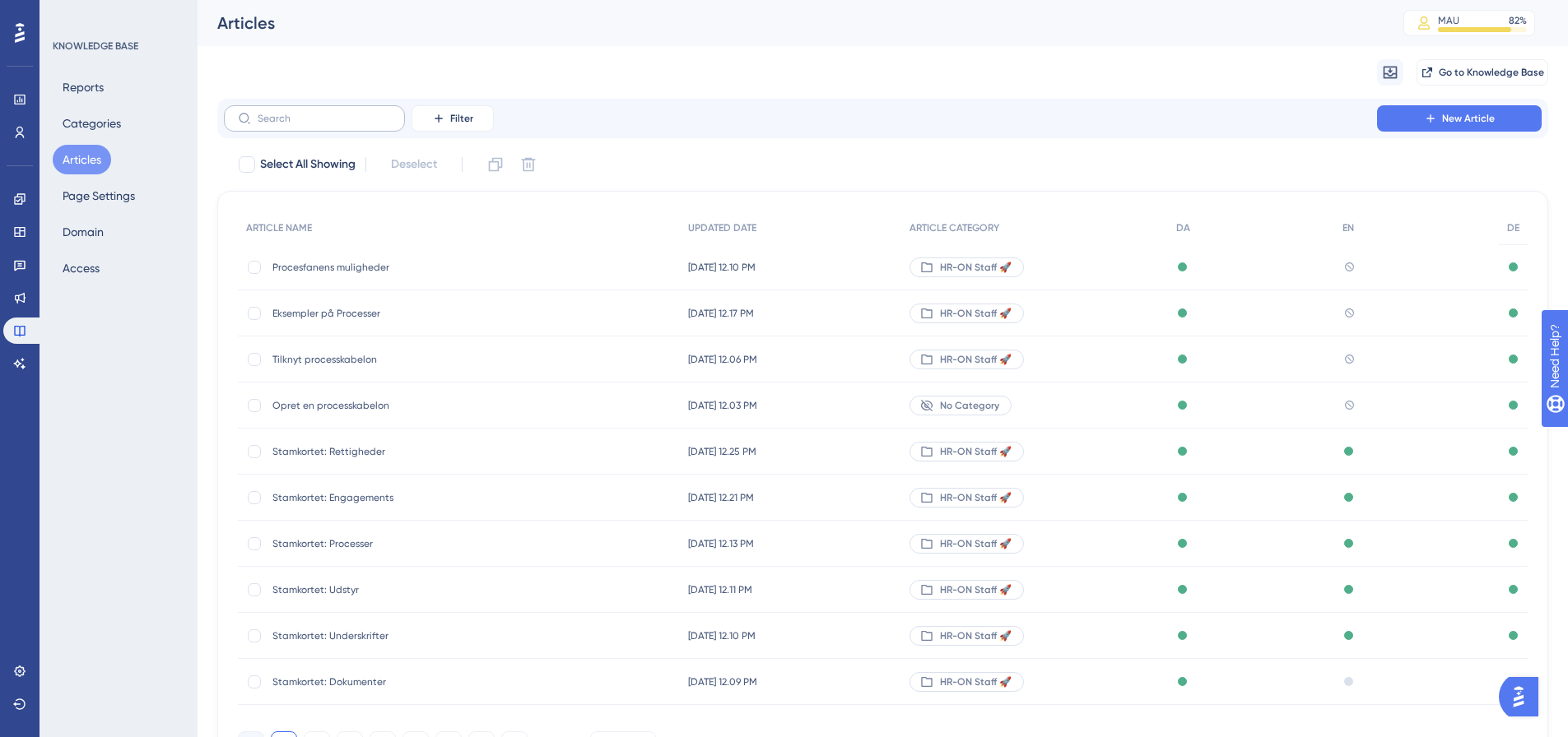
click at [311, 112] on label at bounding box center [314, 118] width 181 height 26
click at [311, 113] on input "text" at bounding box center [324, 118] width 133 height 11
type input "proces"
click at [357, 545] on span "Procesfanens muligheder" at bounding box center [404, 543] width 264 height 13
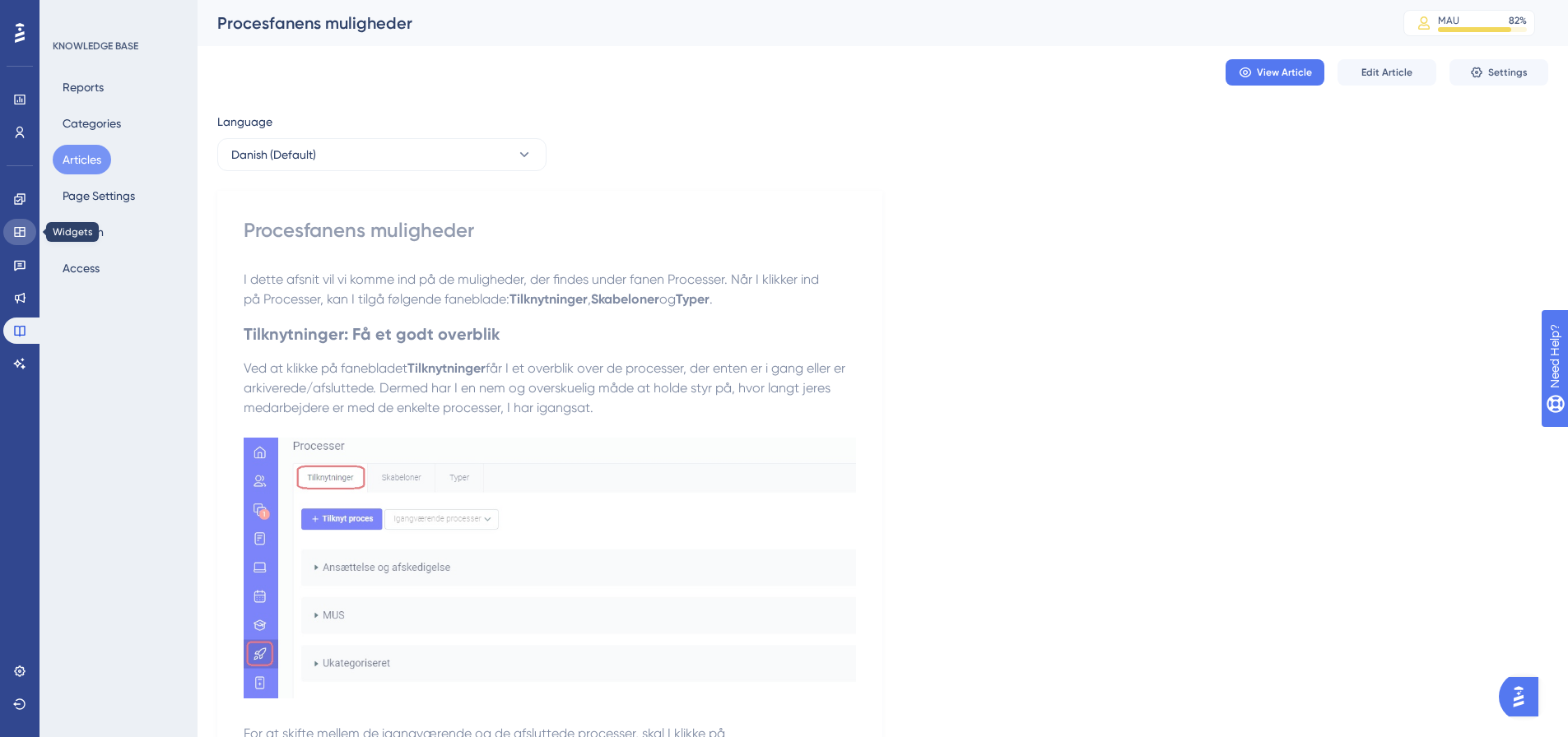
click at [20, 229] on icon at bounding box center [19, 231] width 13 height 13
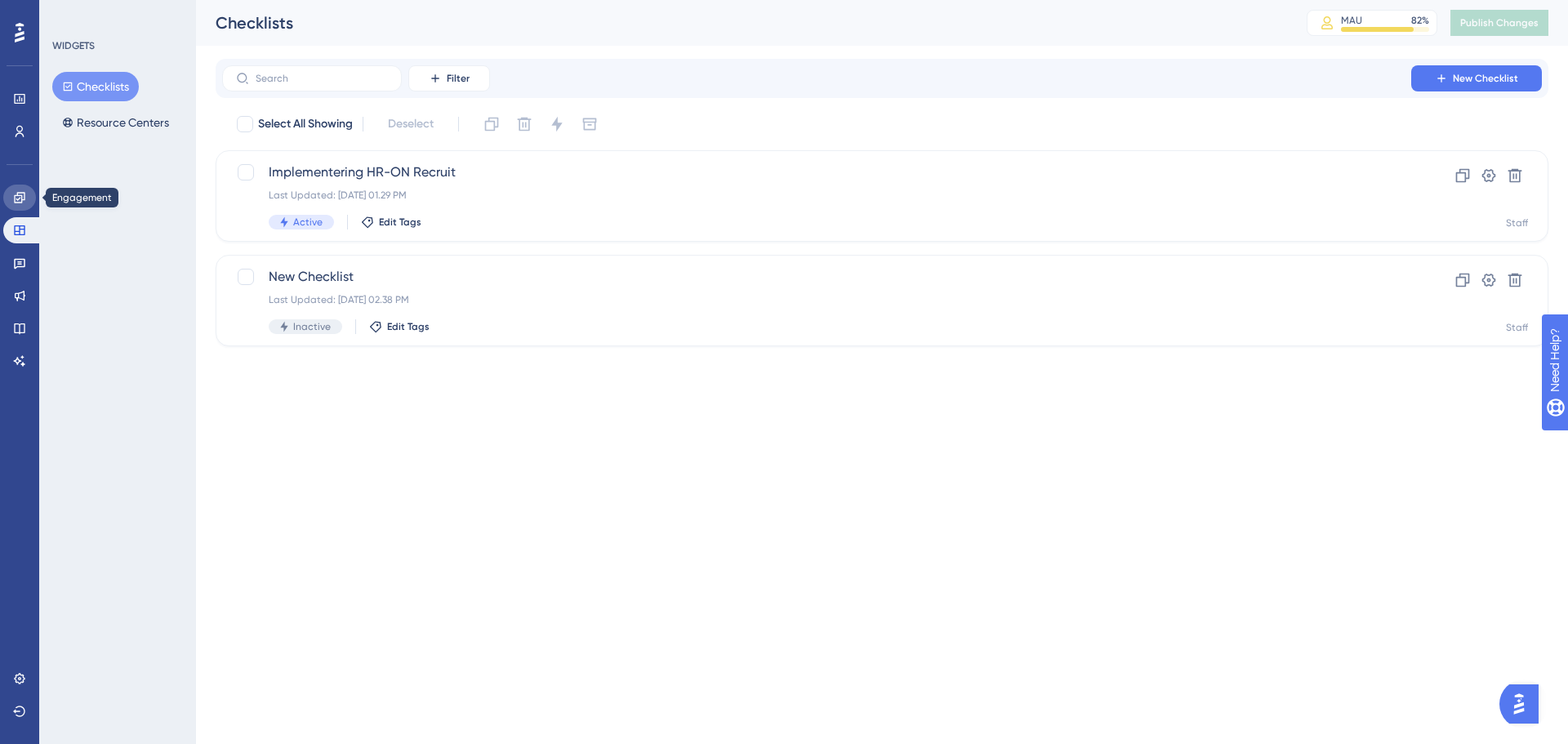
click at [20, 190] on link at bounding box center [19, 197] width 33 height 26
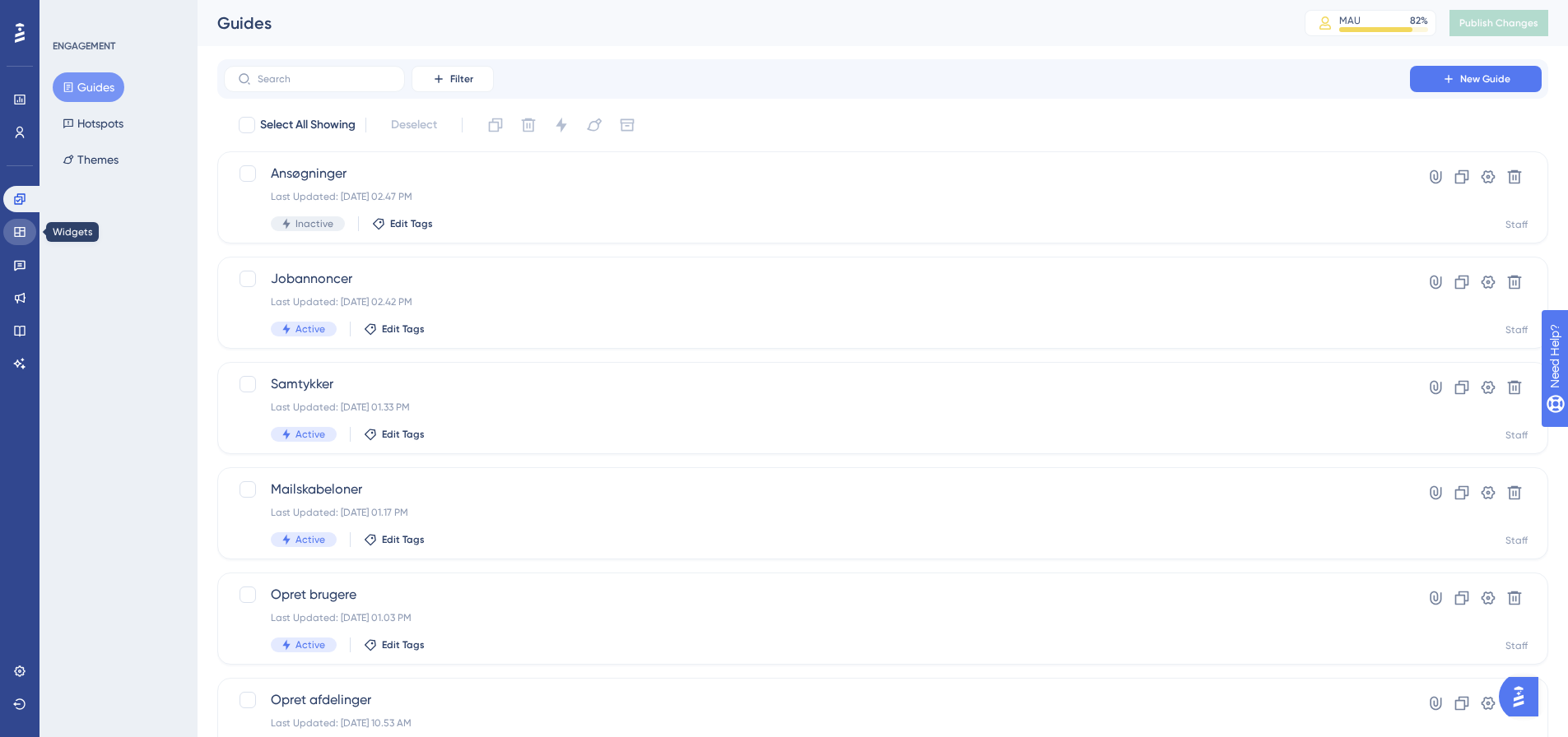
click at [20, 227] on icon at bounding box center [19, 232] width 11 height 10
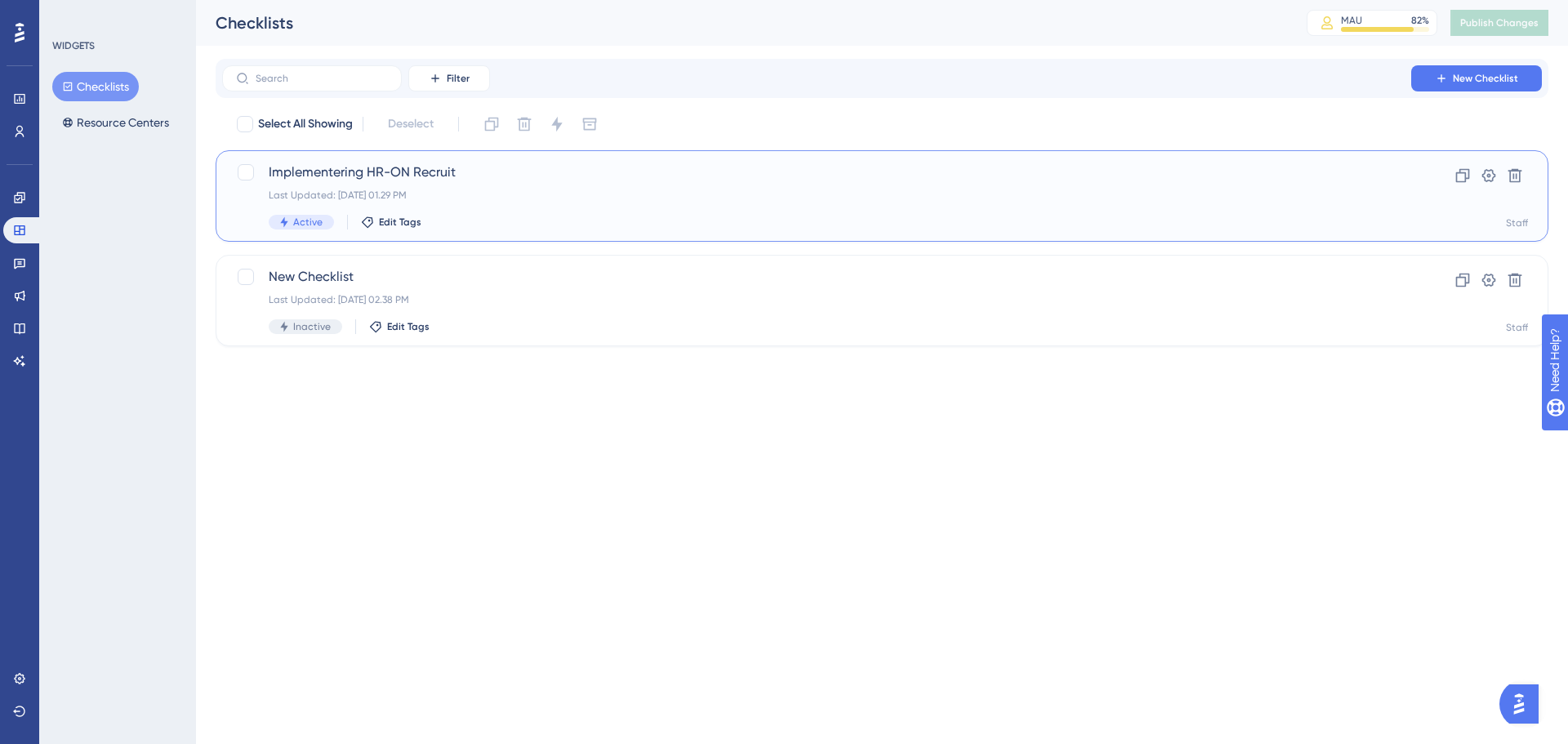
click at [424, 175] on span "Implementering HR-ON Recruit" at bounding box center [817, 172] width 1096 height 19
click at [370, 170] on span "Implementering HR-ON Recruit" at bounding box center [817, 172] width 1096 height 19
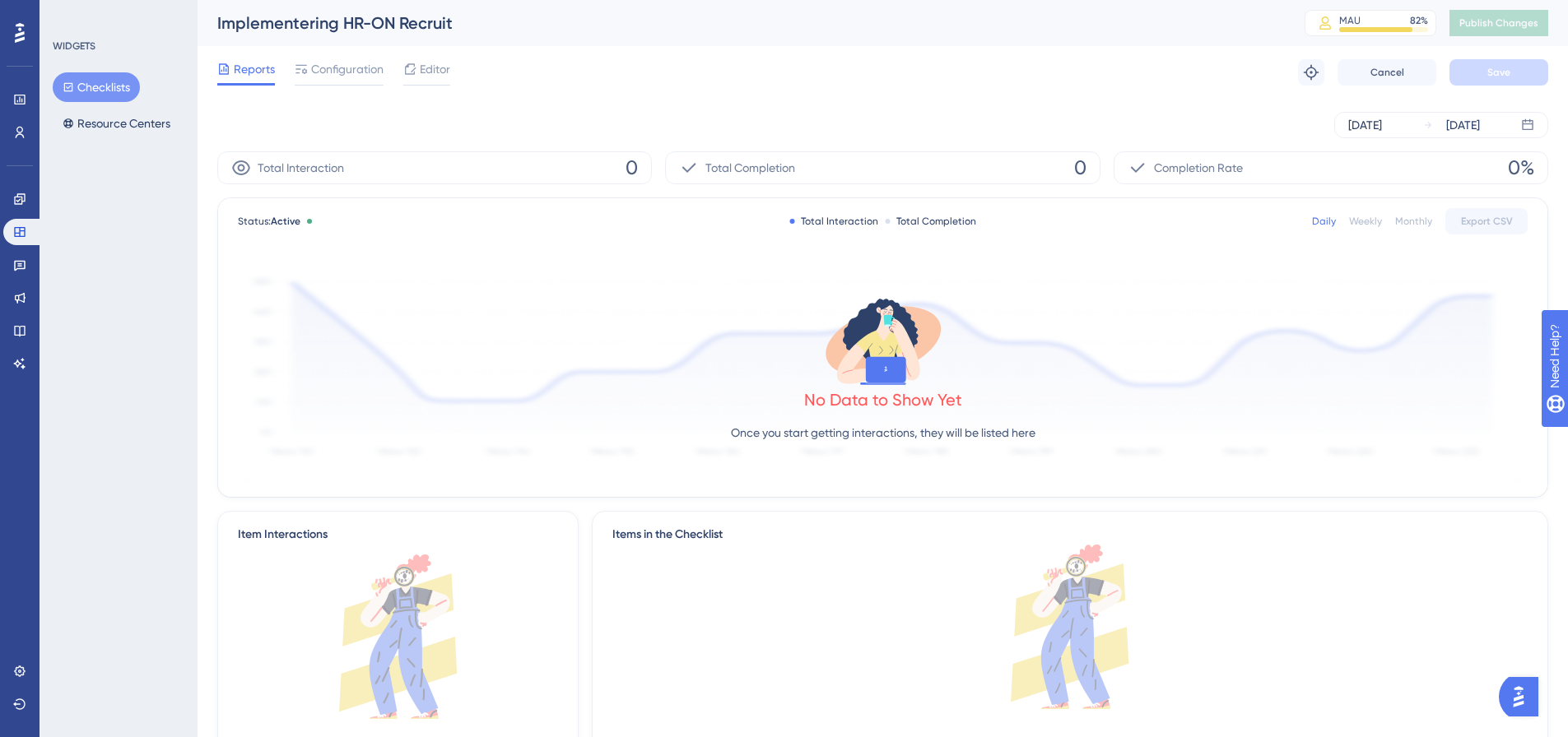
drag, startPoint x: 103, startPoint y: 90, endPoint x: 400, endPoint y: 109, distance: 297.6
click at [103, 90] on button "Checklists" at bounding box center [96, 87] width 87 height 30
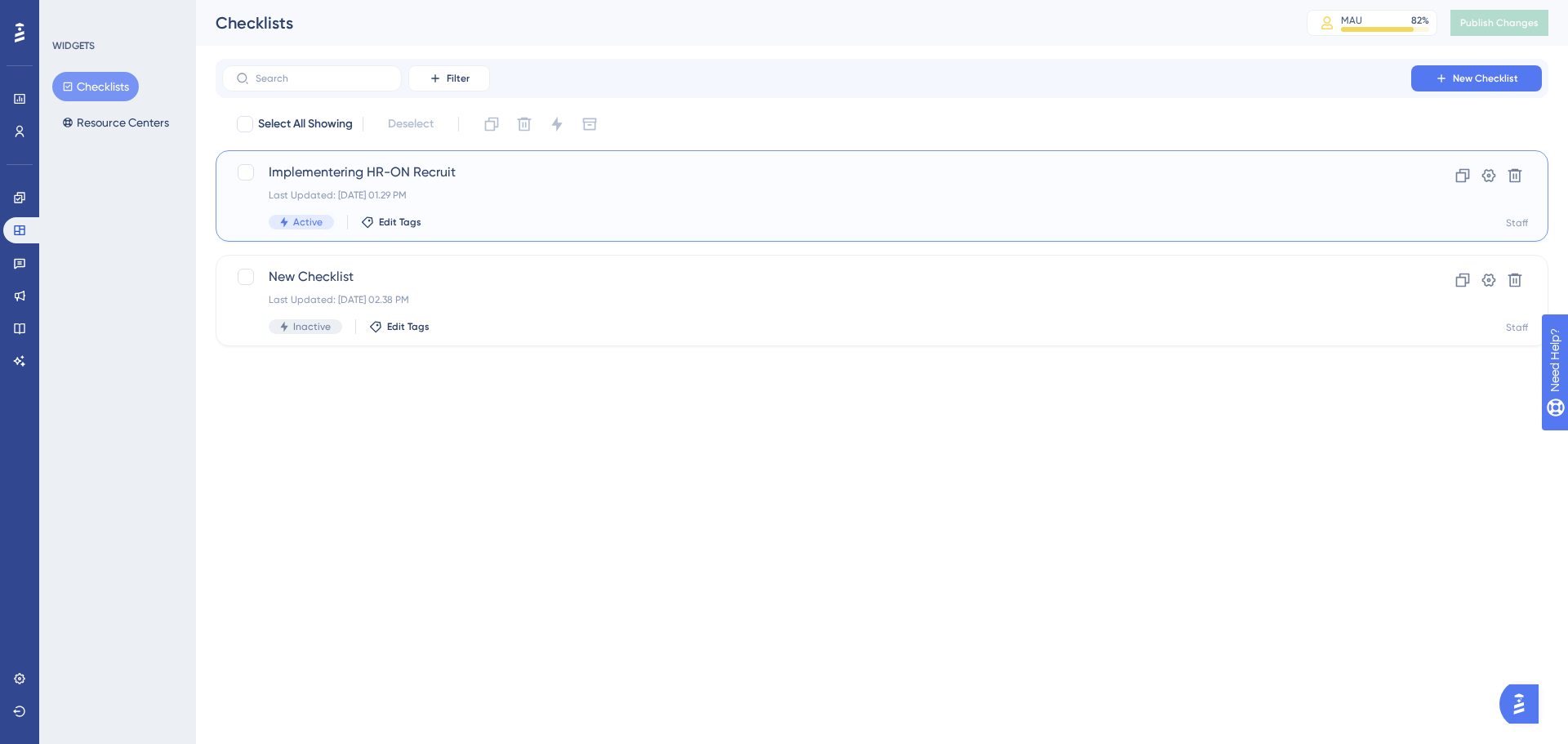
click at [346, 174] on span "Implementering HR-ON Recruit" at bounding box center [817, 172] width 1096 height 19
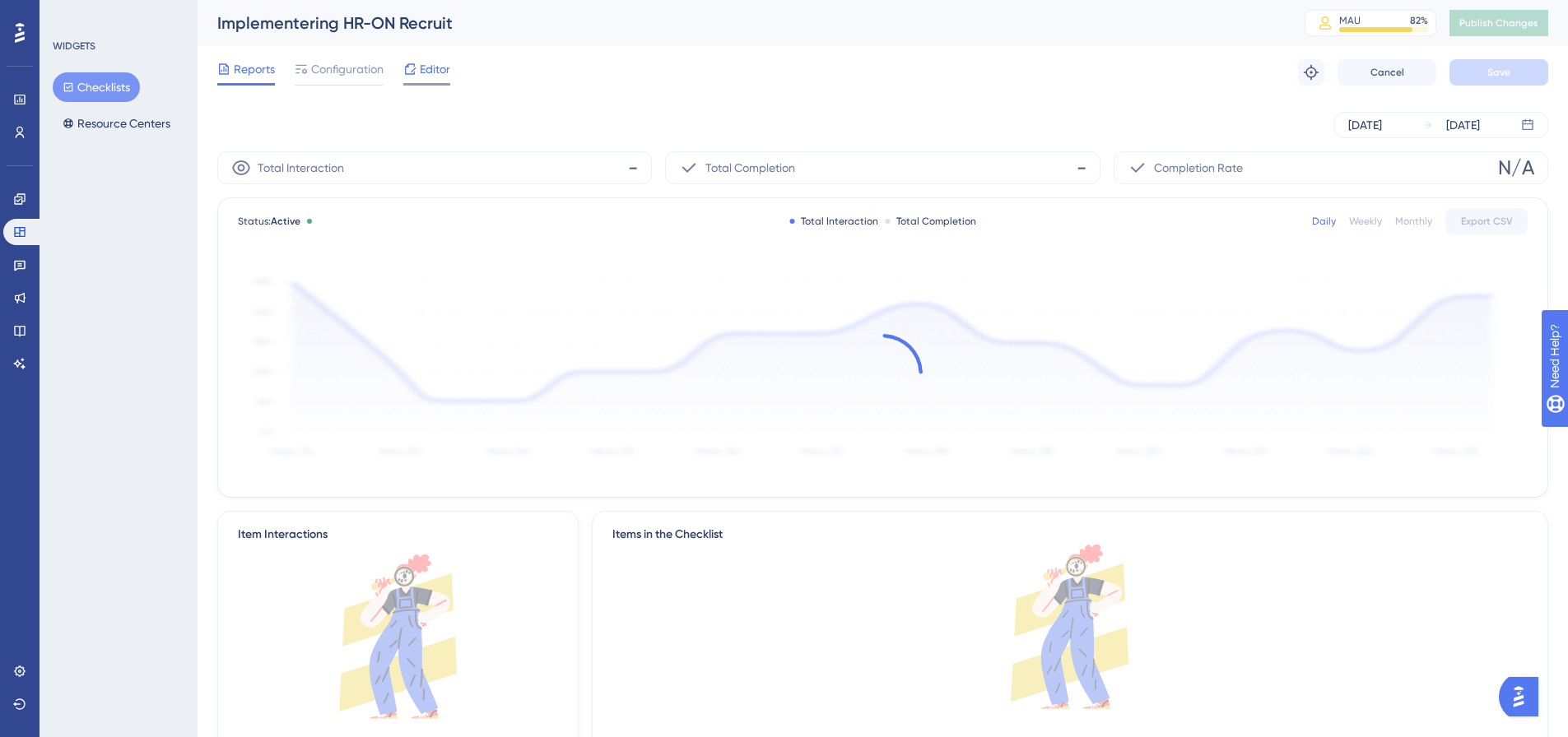
click at [423, 69] on span "Editor" at bounding box center [435, 68] width 31 height 20
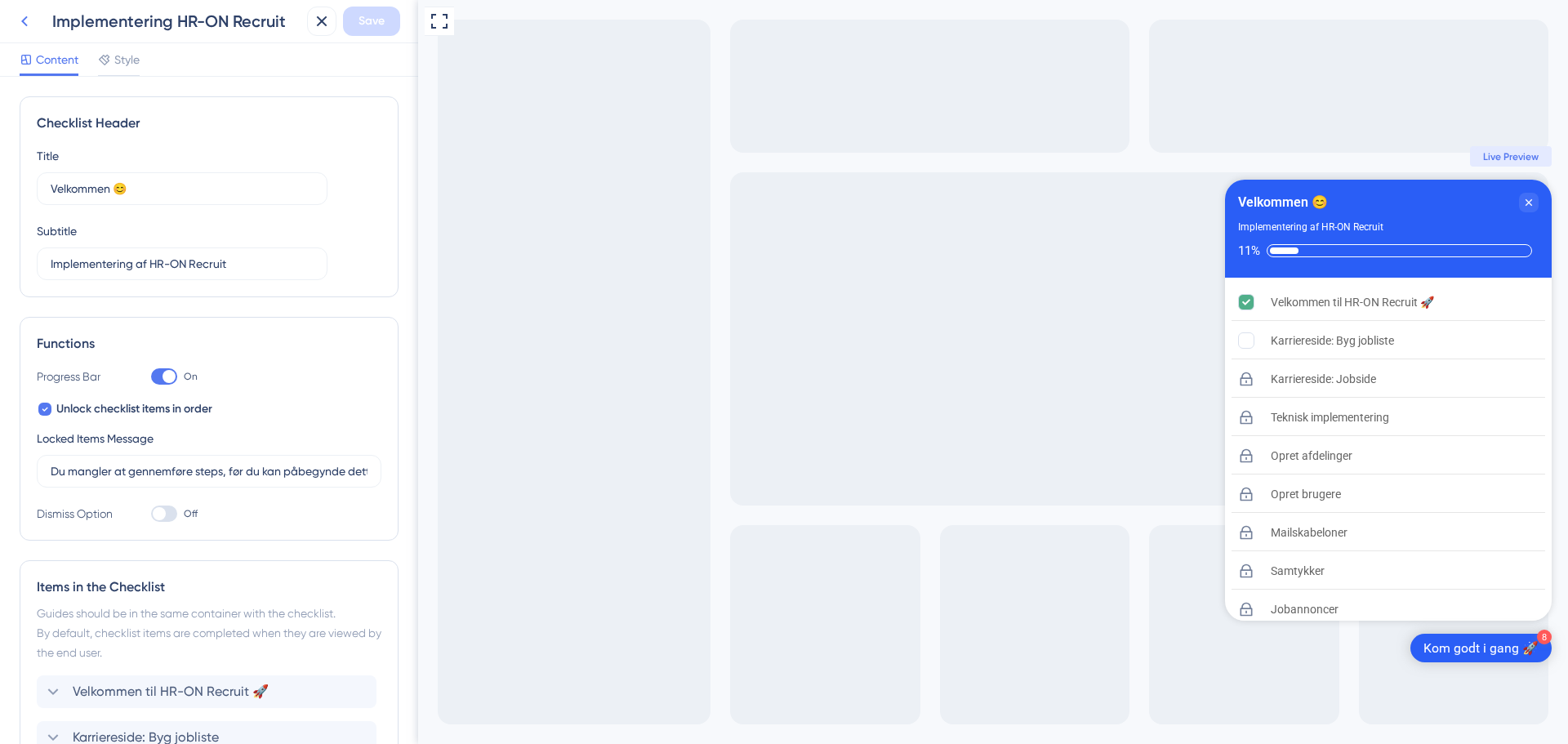
click at [16, 15] on icon at bounding box center [24, 20] width 19 height 19
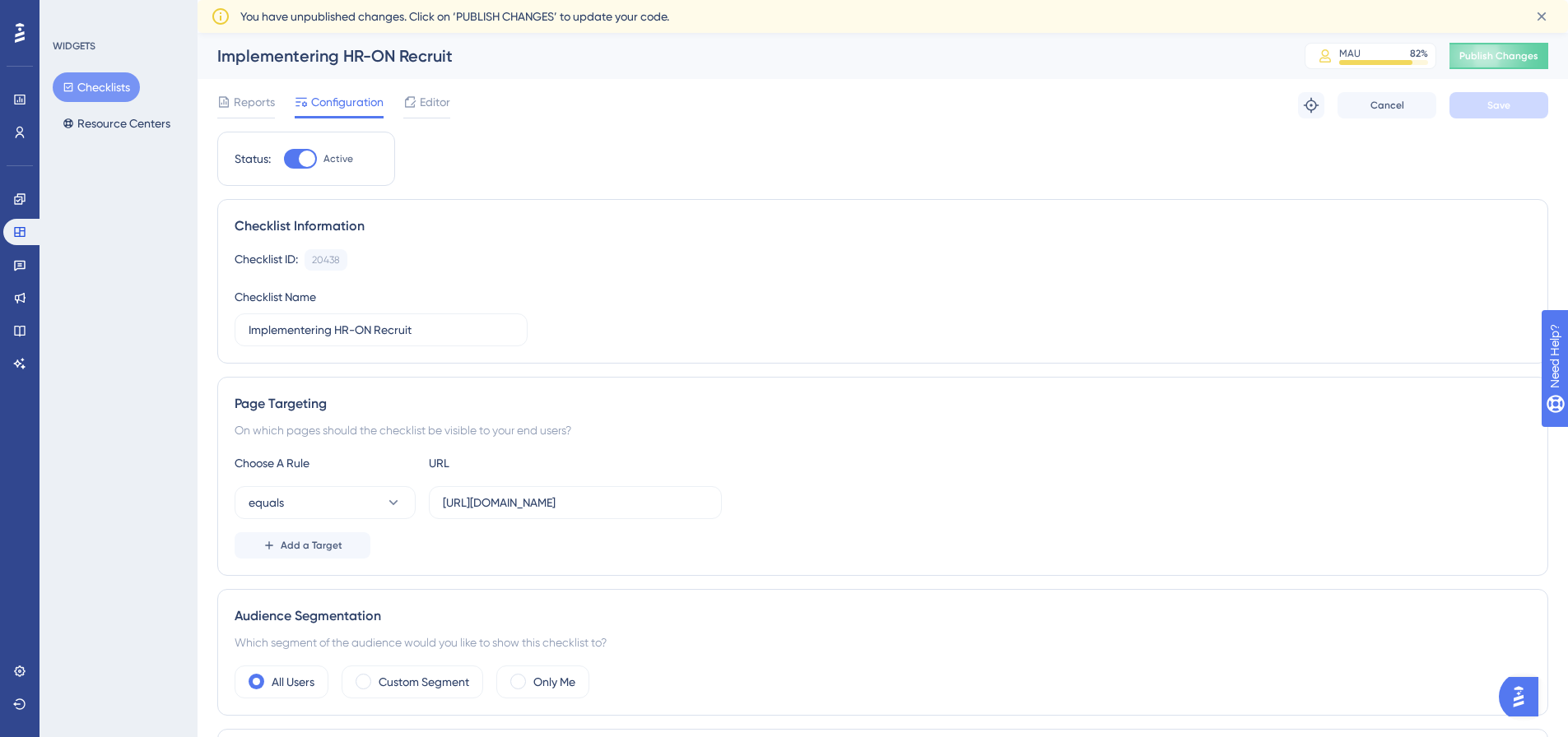
click at [147, 537] on div "WIDGETS Checklists Resource Centers" at bounding box center [118, 368] width 158 height 737
click at [434, 113] on div "Editor" at bounding box center [426, 105] width 47 height 26
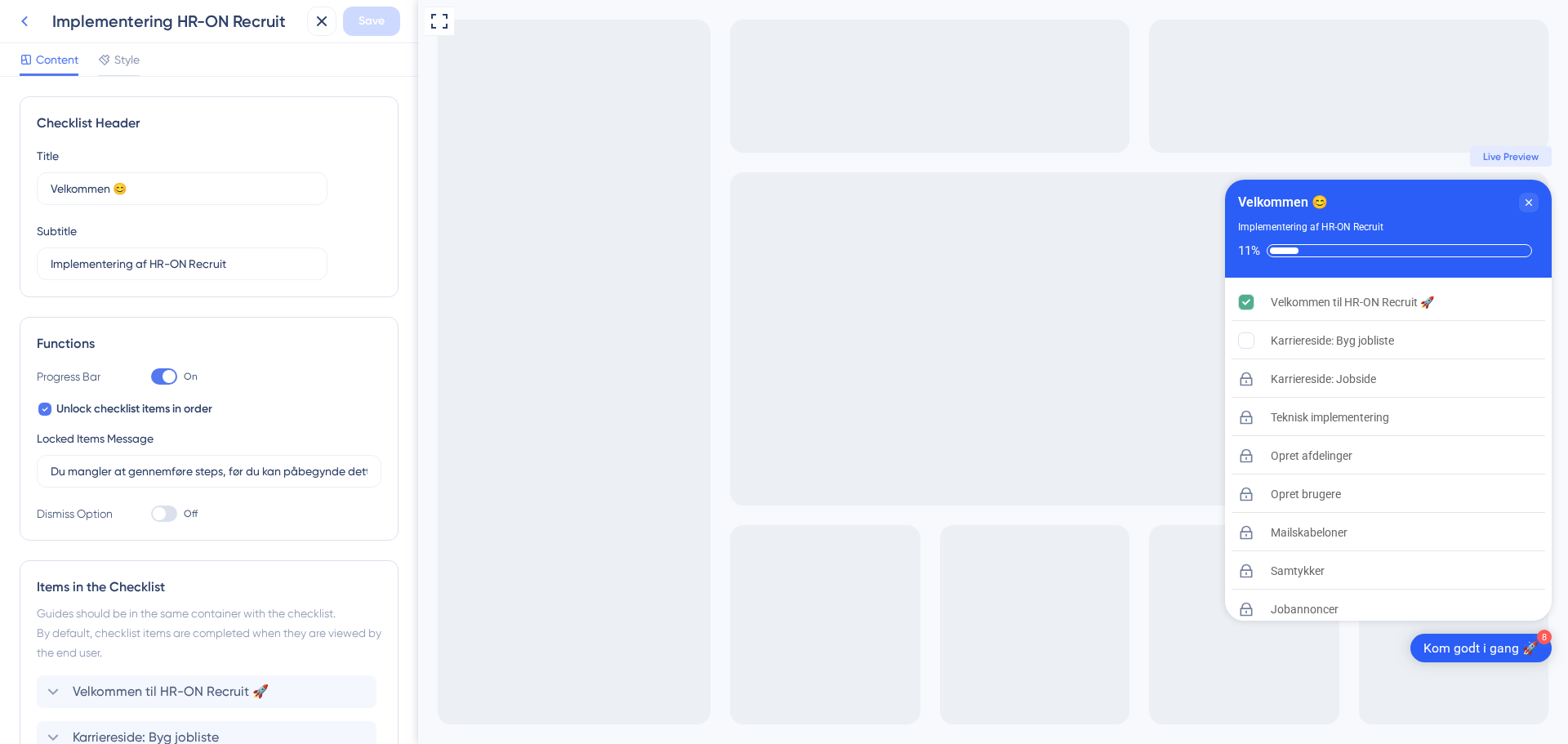
click at [22, 19] on icon at bounding box center [24, 20] width 19 height 19
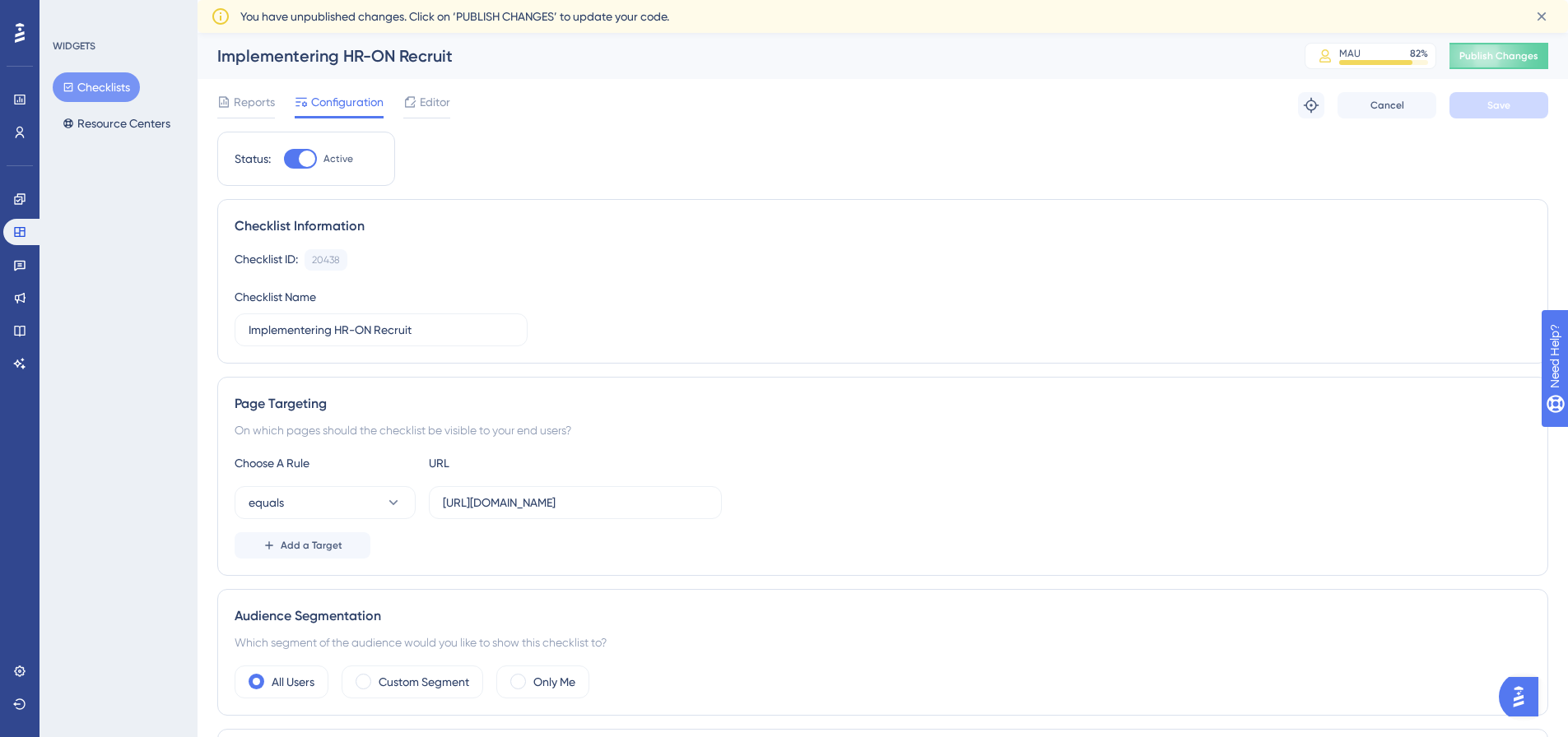
click at [101, 85] on button "Checklists" at bounding box center [96, 87] width 87 height 30
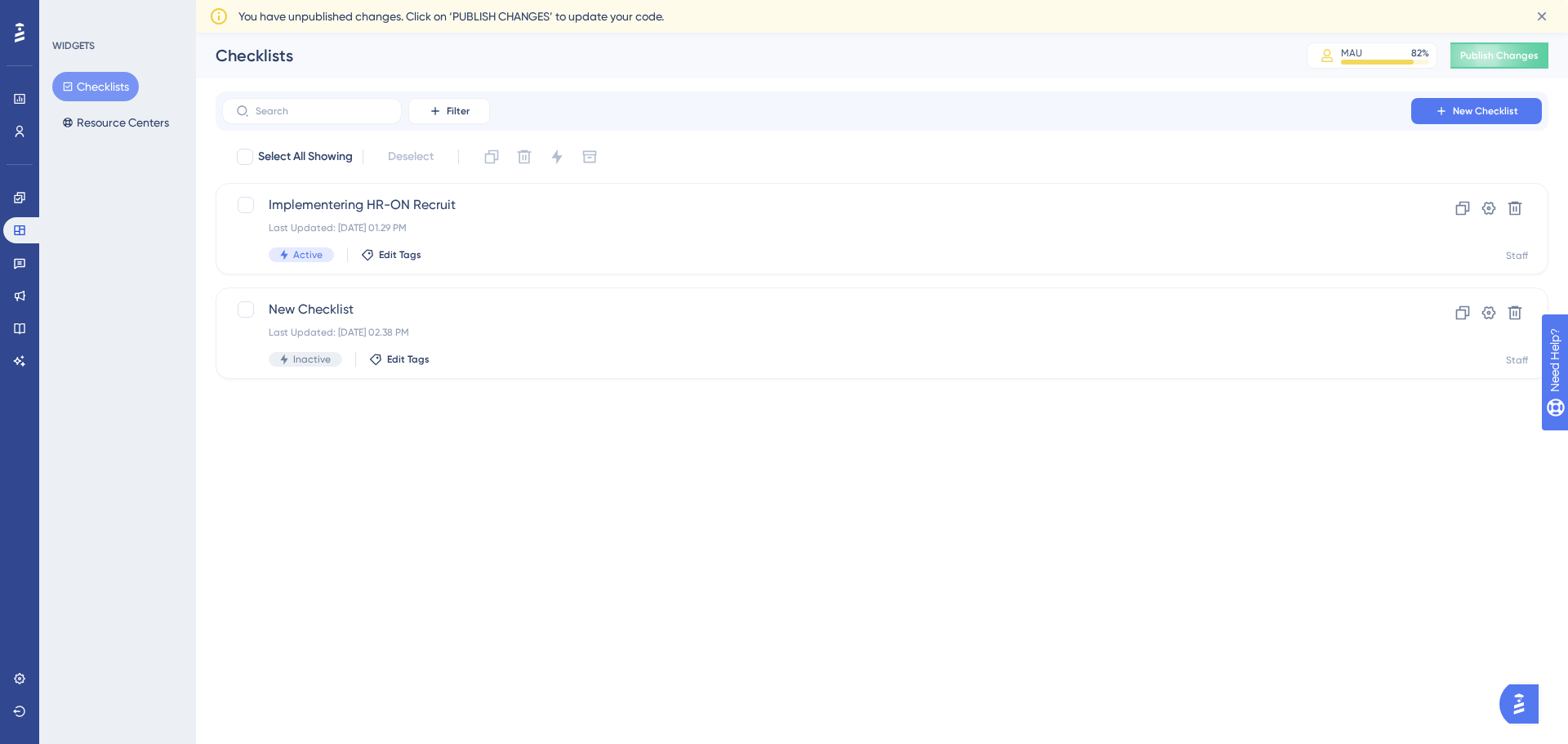
click at [90, 578] on div "WIDGETS Checklists Resource Centers" at bounding box center [117, 372] width 157 height 744
click at [22, 680] on icon at bounding box center [19, 678] width 13 height 13
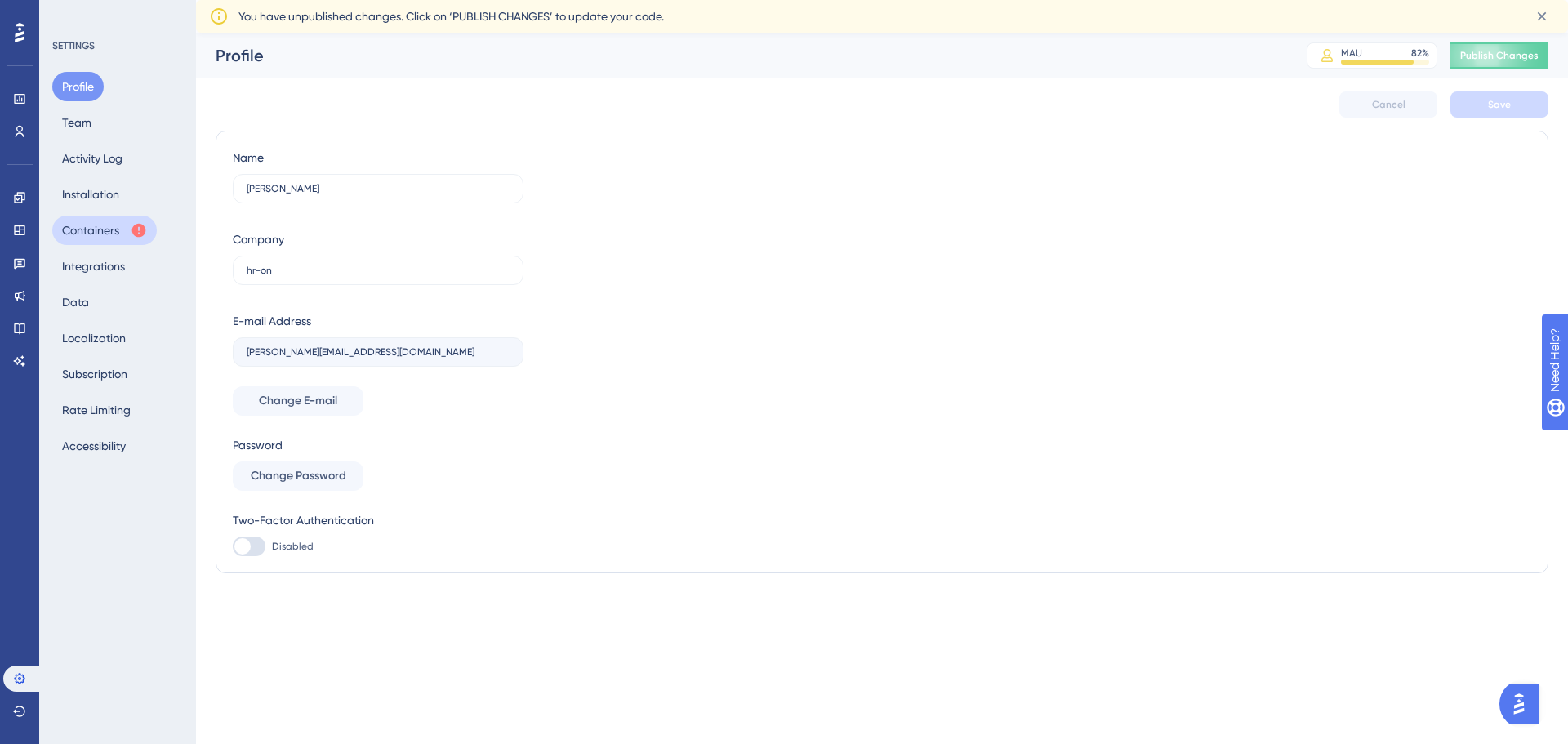
click at [109, 227] on button "Containers" at bounding box center [104, 230] width 104 height 30
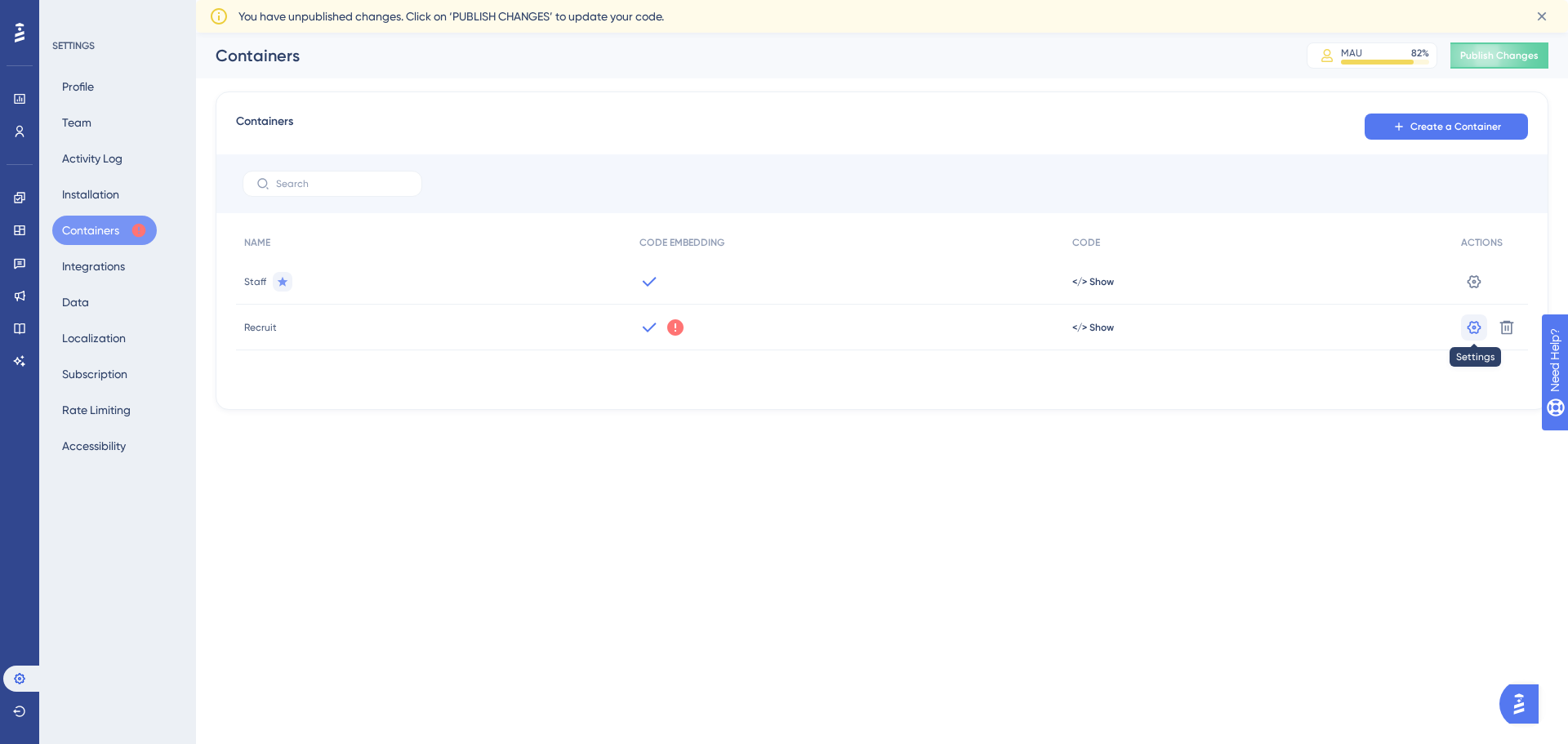
click at [1471, 329] on icon at bounding box center [1473, 327] width 16 height 16
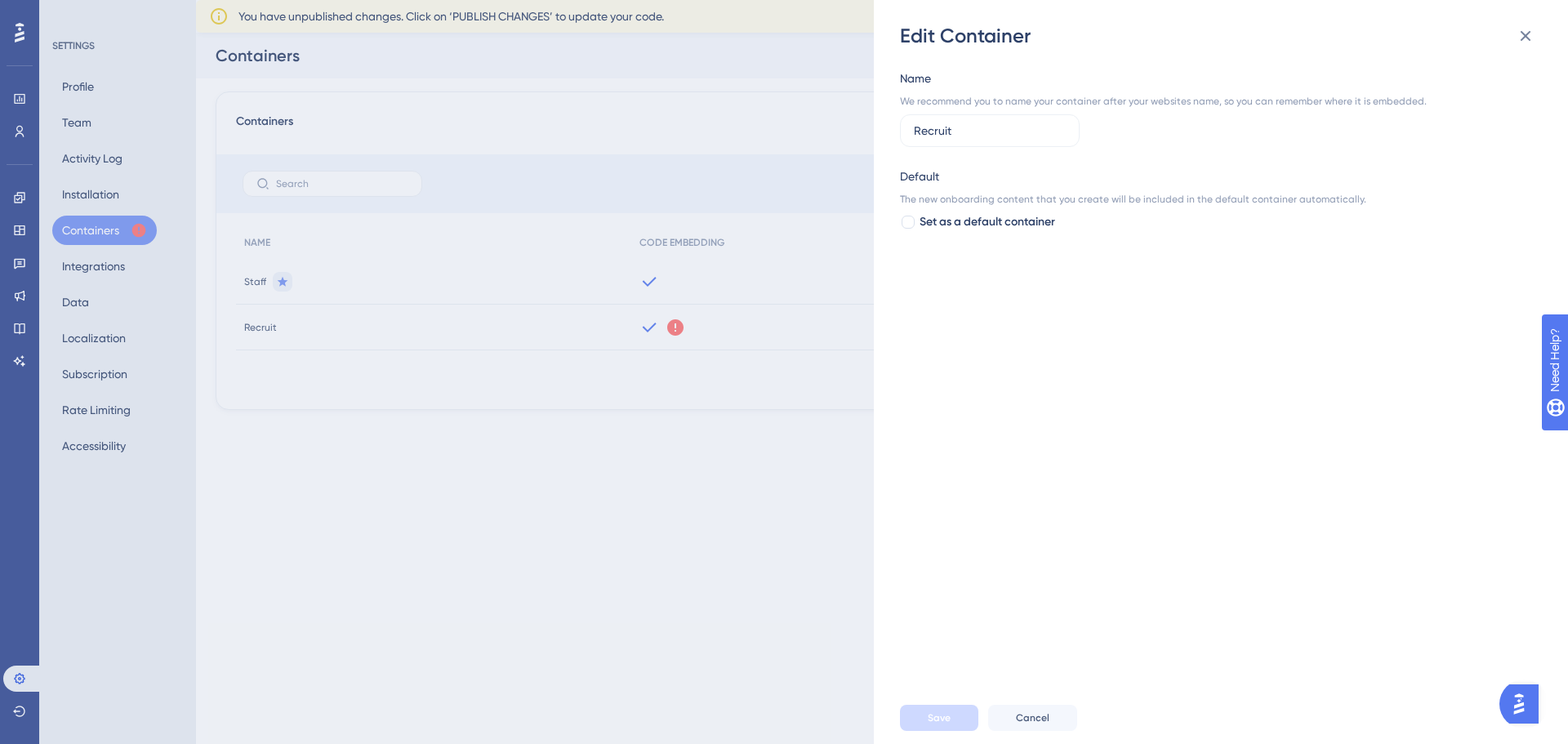
click at [774, 553] on div "Edit Container Name We recommend you to name your container after your websites…" at bounding box center [784, 372] width 1568 height 744
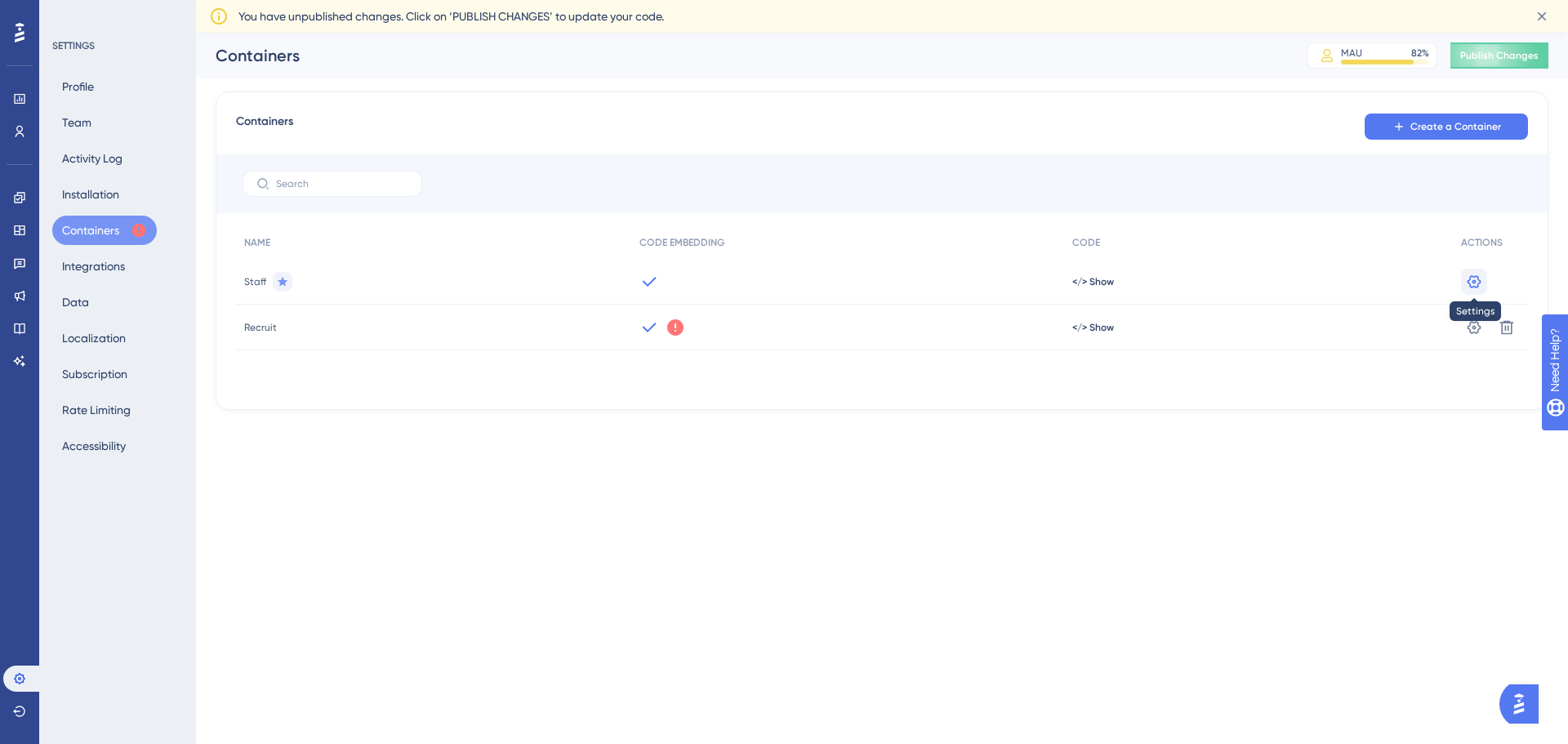
click at [1469, 277] on icon at bounding box center [1473, 281] width 16 height 16
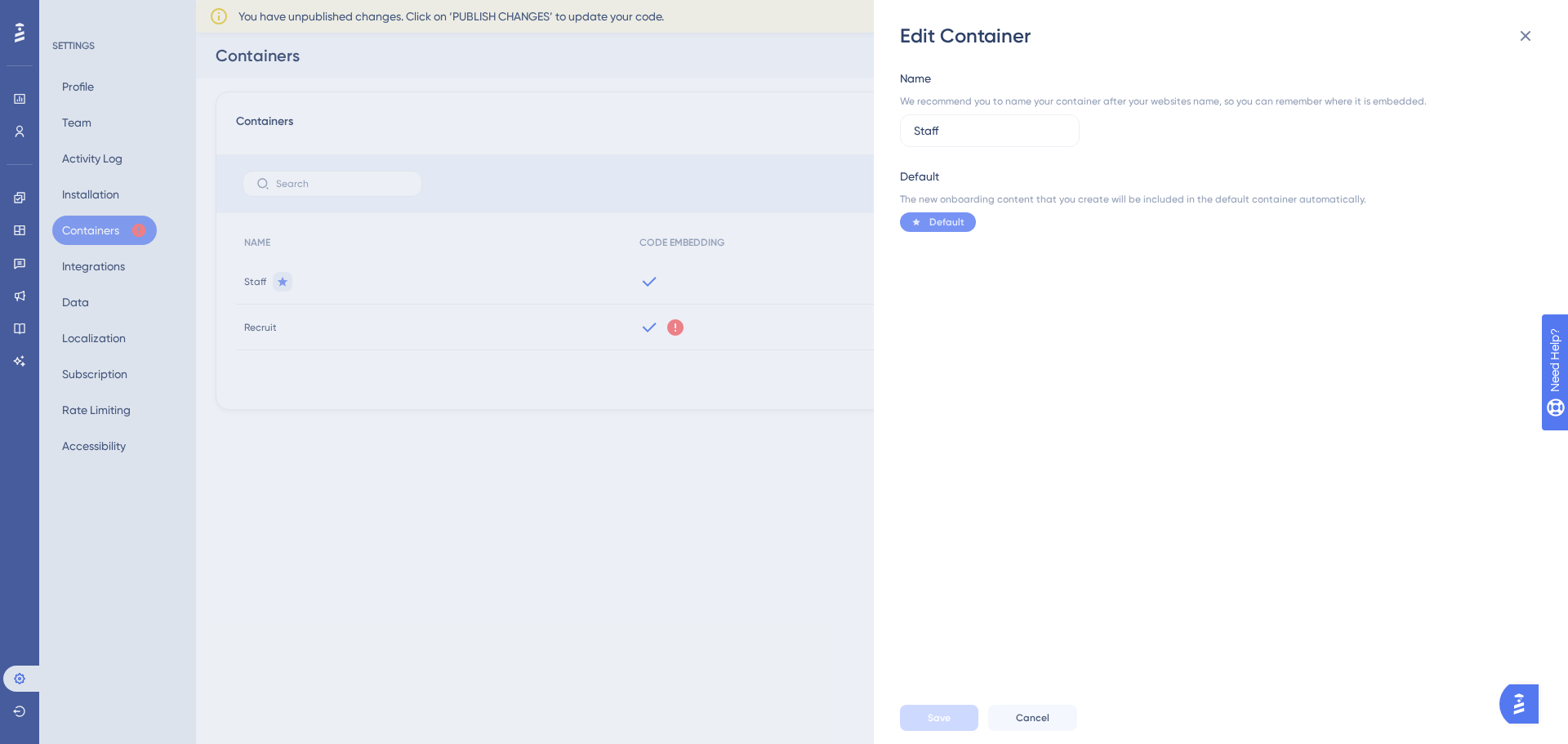
click at [706, 658] on div "Edit Container Name We recommend you to name your container after your websites…" at bounding box center [784, 372] width 1568 height 744
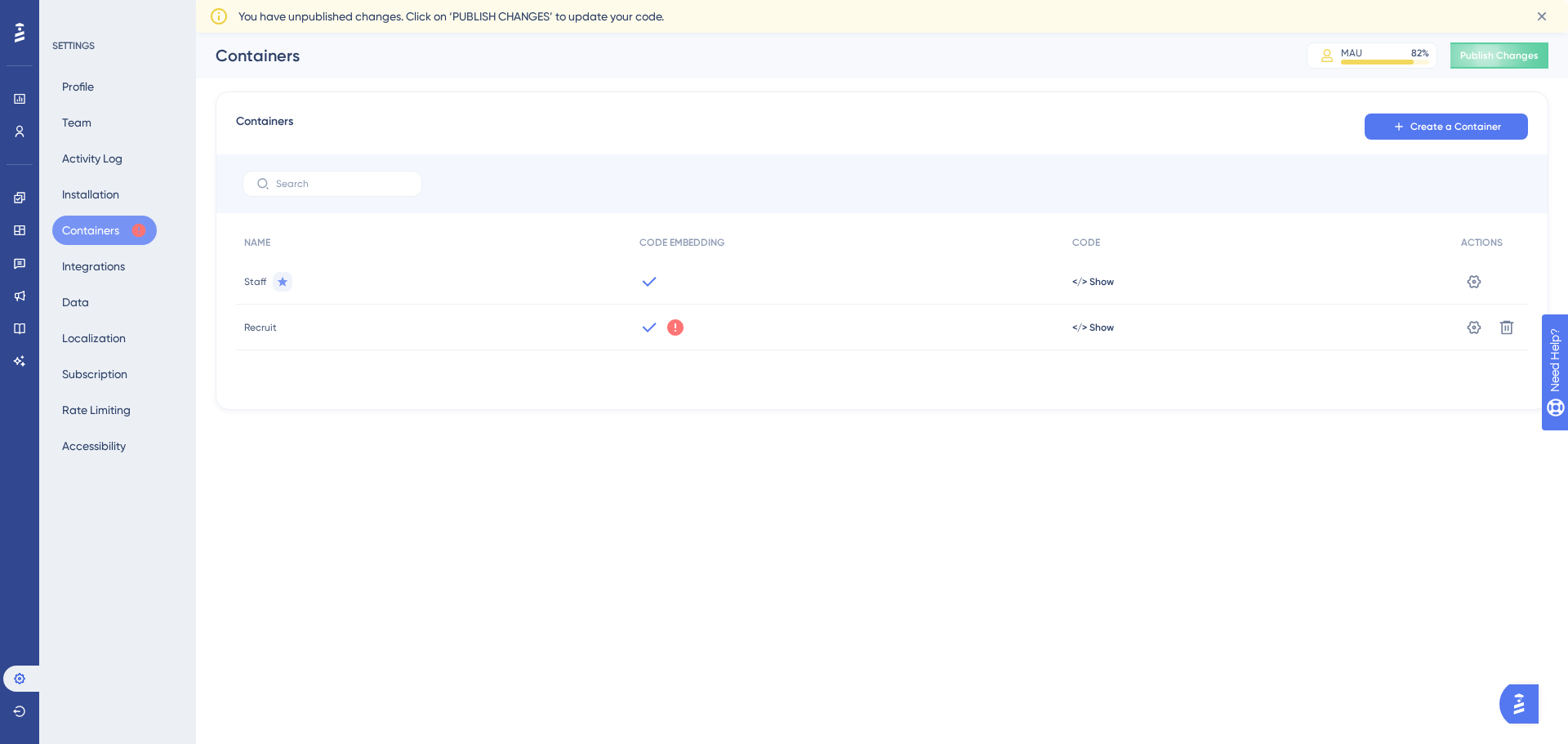
click at [667, 322] on icon at bounding box center [675, 327] width 19 height 19
click at [1318, 0] on html "Performance Users Engagement Widgets Feedback Product Updates Knowledge Base AI…" at bounding box center [784, 0] width 1568 height 0
click at [673, 325] on icon at bounding box center [675, 327] width 16 height 16
click at [1397, 0] on html "Performance Users Engagement Widgets Feedback Product Updates Knowledge Base AI…" at bounding box center [784, 0] width 1568 height 0
click at [677, 331] on icon at bounding box center [675, 327] width 16 height 16
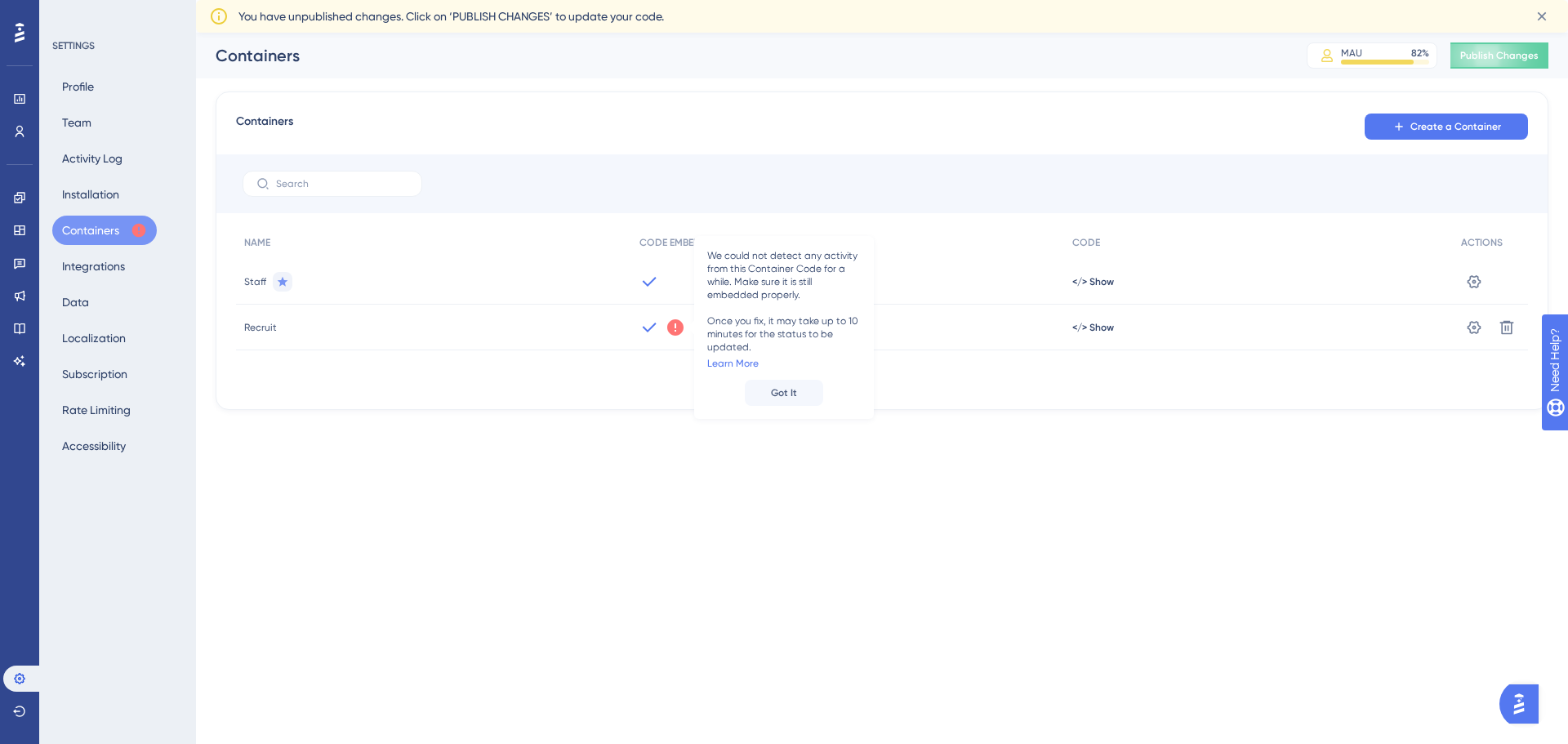
click at [176, 486] on div "SETTINGS Profile Team Activity Log Installation Containers Integrations Data Lo…" at bounding box center [117, 372] width 157 height 744
